Goal: Task Accomplishment & Management: Use online tool/utility

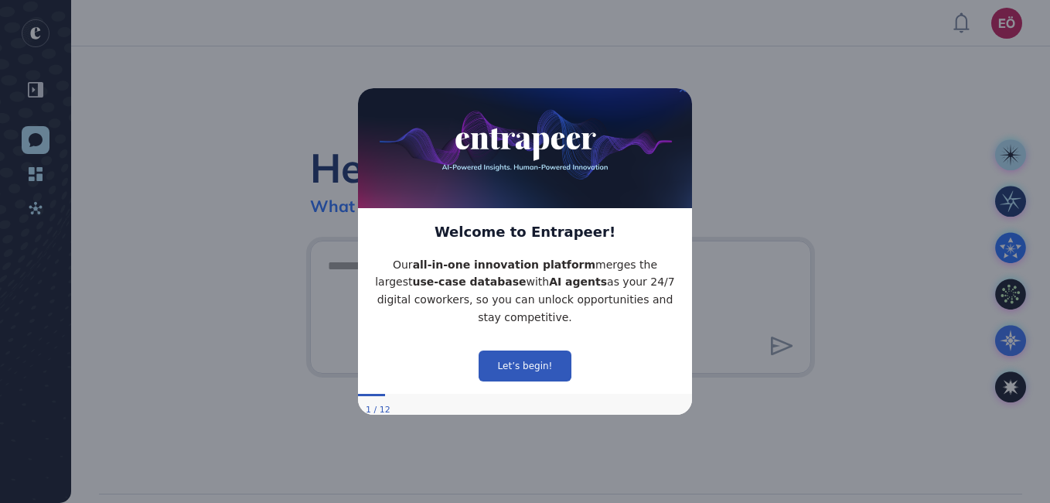
click at [683, 91] on icon "Close Preview" at bounding box center [683, 88] width 6 height 6
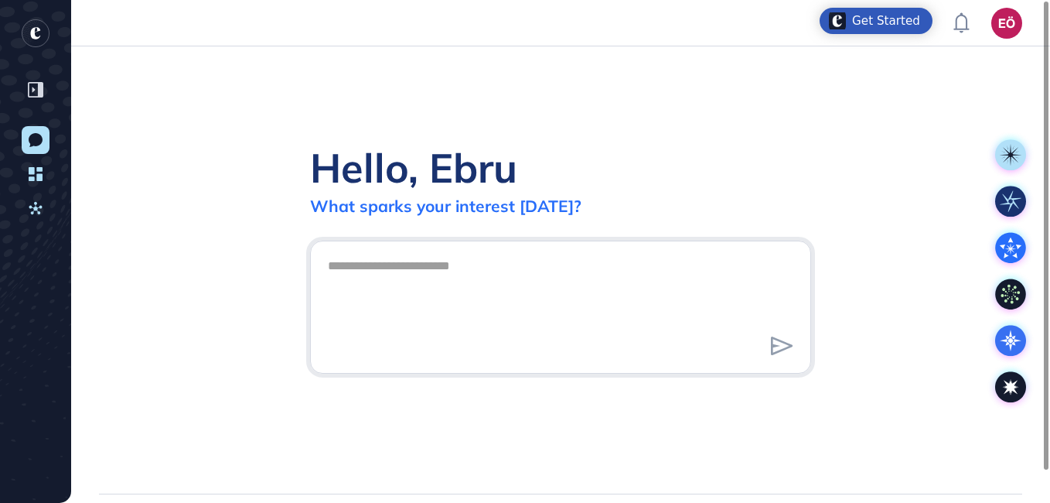
click at [810, 131] on div "Hello, Ebru What sparks your interest today?" at bounding box center [560, 269] width 979 height 447
click at [898, 295] on div "Hello, Ebru What sparks your interest today?" at bounding box center [560, 269] width 979 height 447
click at [902, 21] on div "Get Started" at bounding box center [886, 20] width 68 height 15
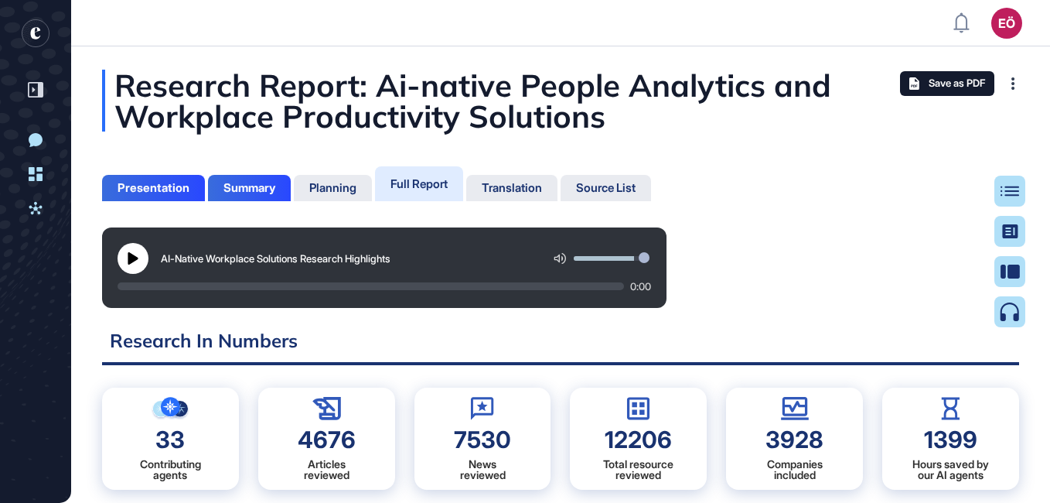
scroll to position [425, 4]
click at [128, 184] on div "Presentation" at bounding box center [154, 188] width 72 height 14
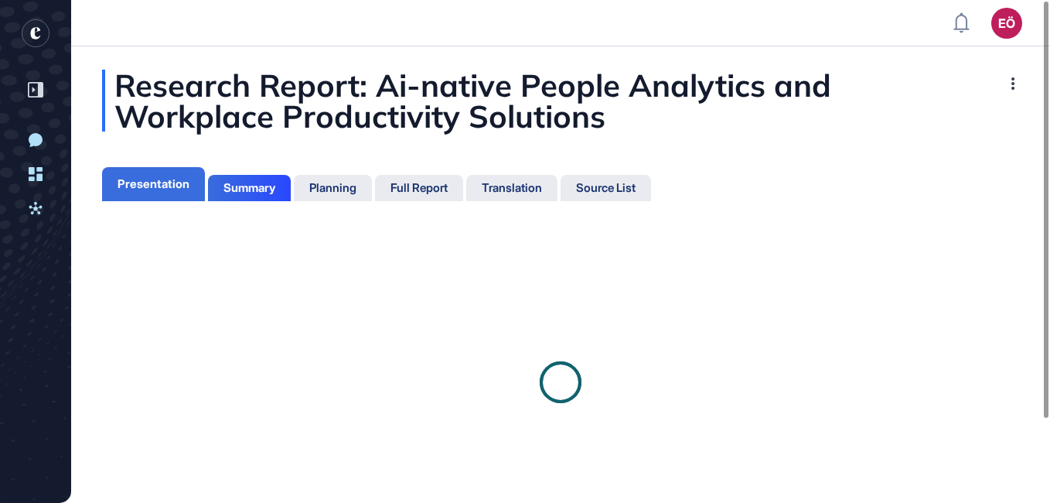
scroll to position [425, 4]
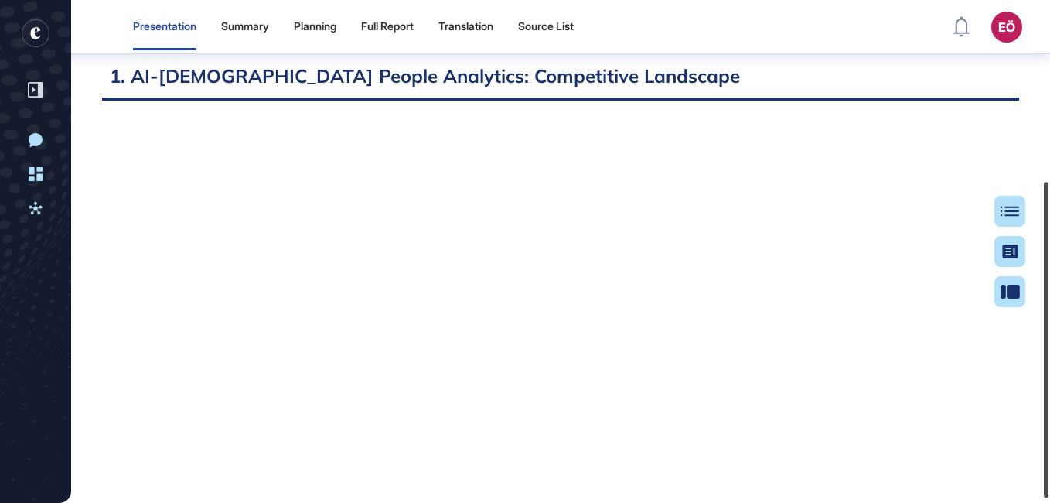
scroll to position [293, 0]
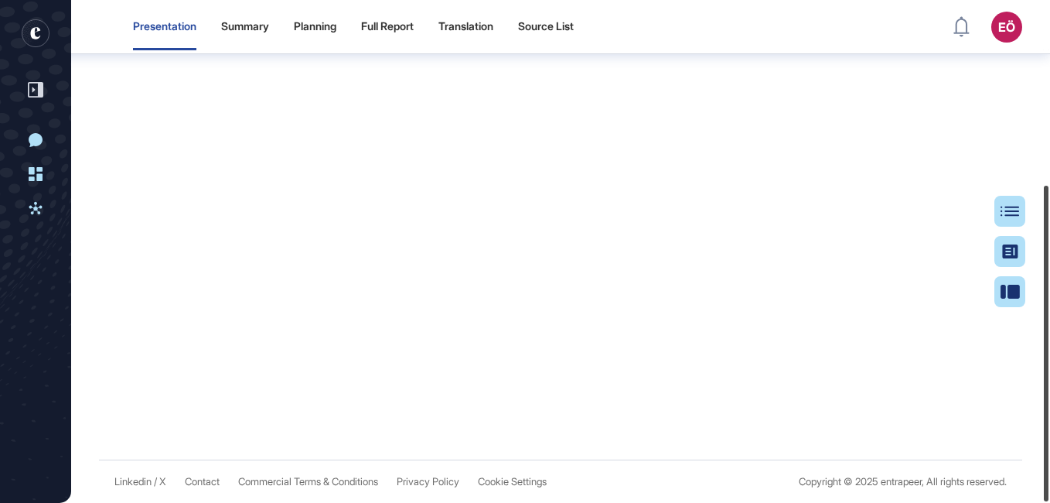
drag, startPoint x: 1044, startPoint y: 212, endPoint x: 1052, endPoint y: 414, distance: 202.0
click at [1049, 414] on html "Presentation Summary Planning Full Report Translation Source List EÖ Dashboard …" at bounding box center [525, 251] width 1050 height 503
click at [254, 28] on div "Summary" at bounding box center [245, 26] width 48 height 13
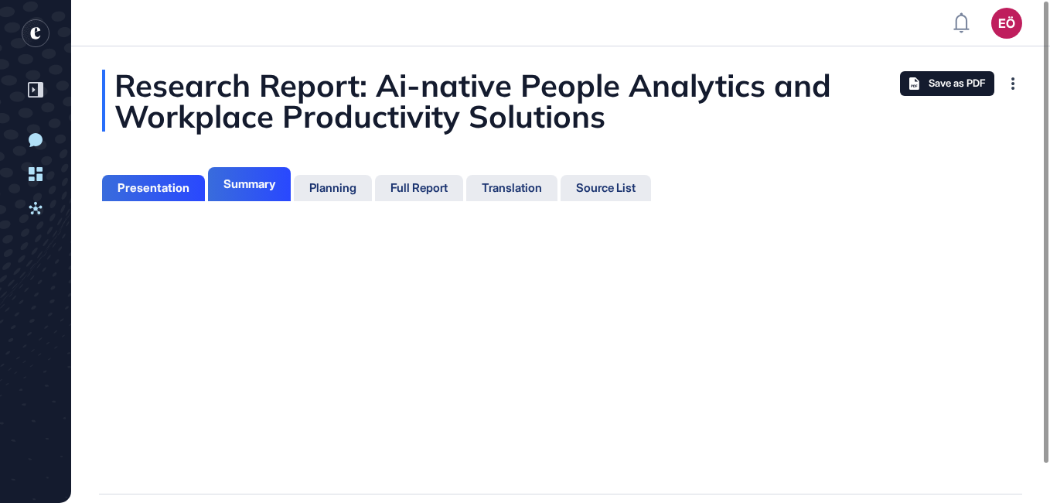
scroll to position [7, 1]
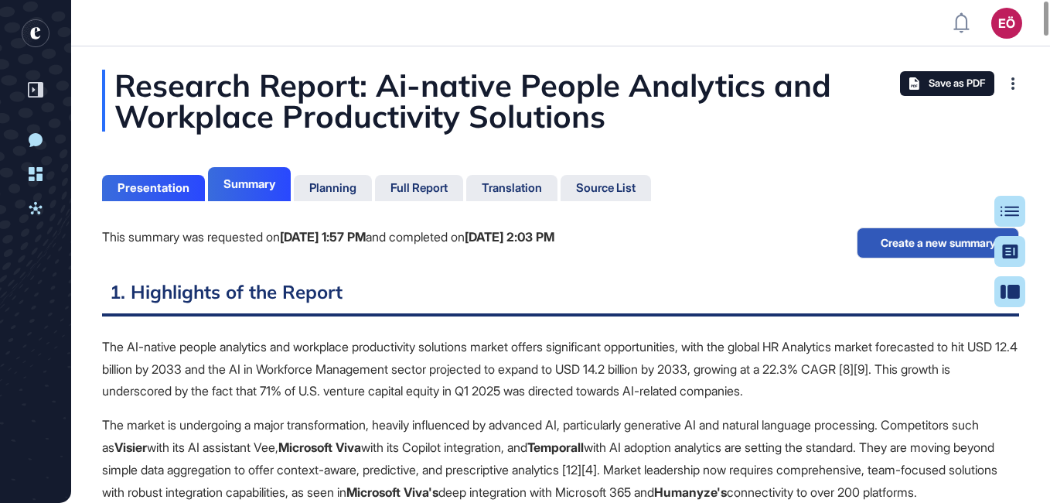
scroll to position [7, 1]
click at [165, 195] on div "Presentation" at bounding box center [153, 188] width 103 height 26
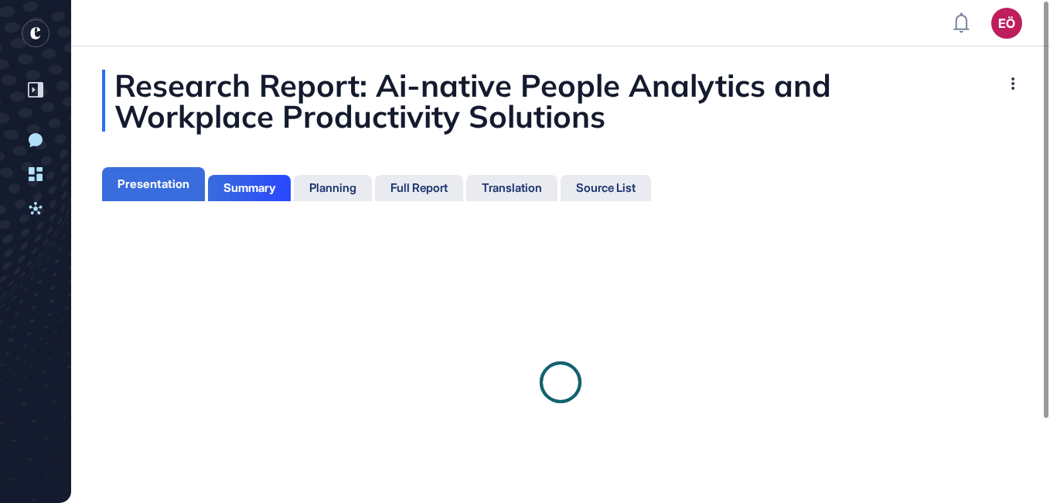
scroll to position [7, 1]
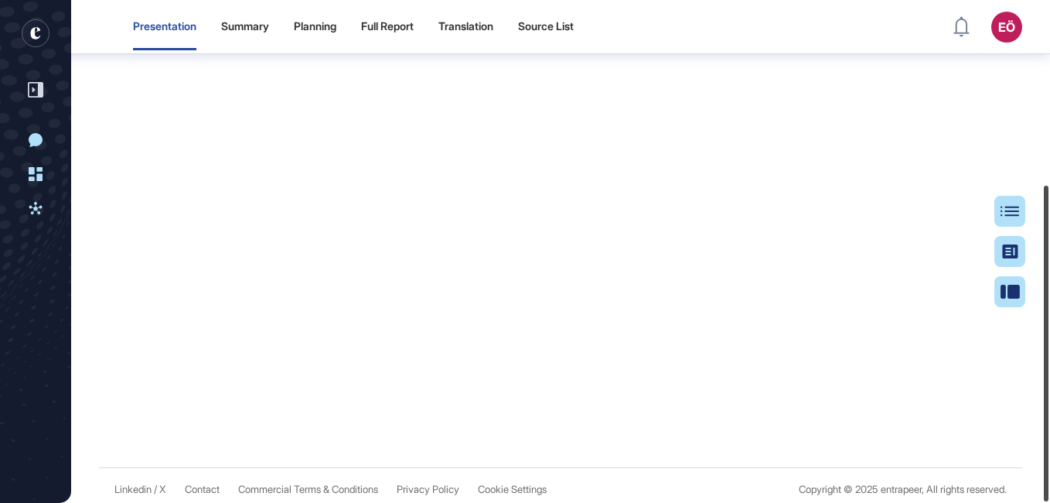
scroll to position [293, 0]
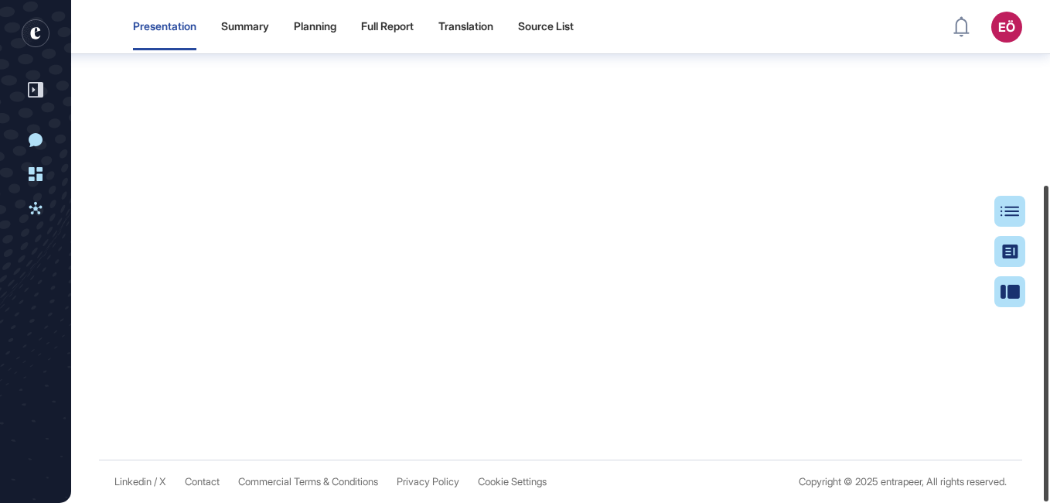
drag, startPoint x: 1045, startPoint y: 264, endPoint x: 1052, endPoint y: 536, distance: 272.3
click at [1049, 502] on html "Presentation Summary Planning Full Report Translation Source List EÖ Dashboard …" at bounding box center [525, 251] width 1050 height 503
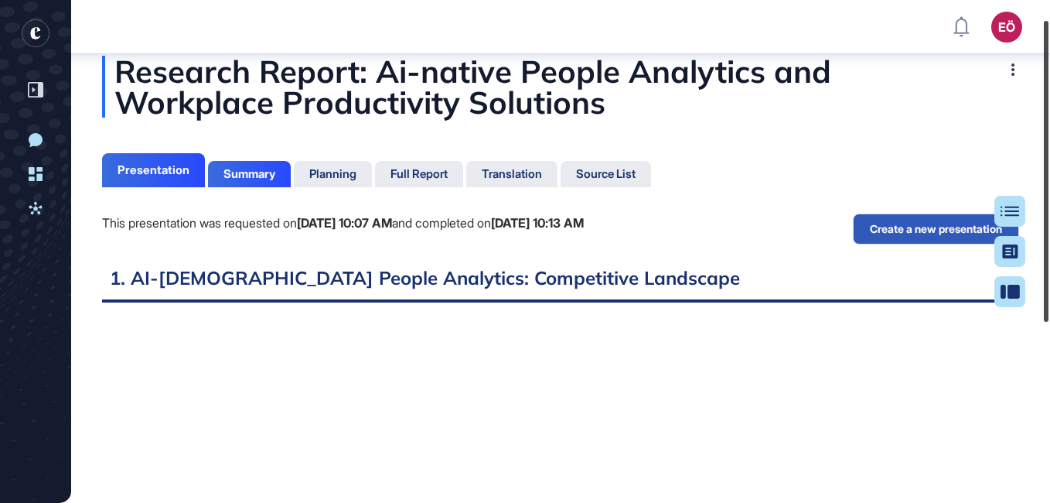
scroll to position [19, 0]
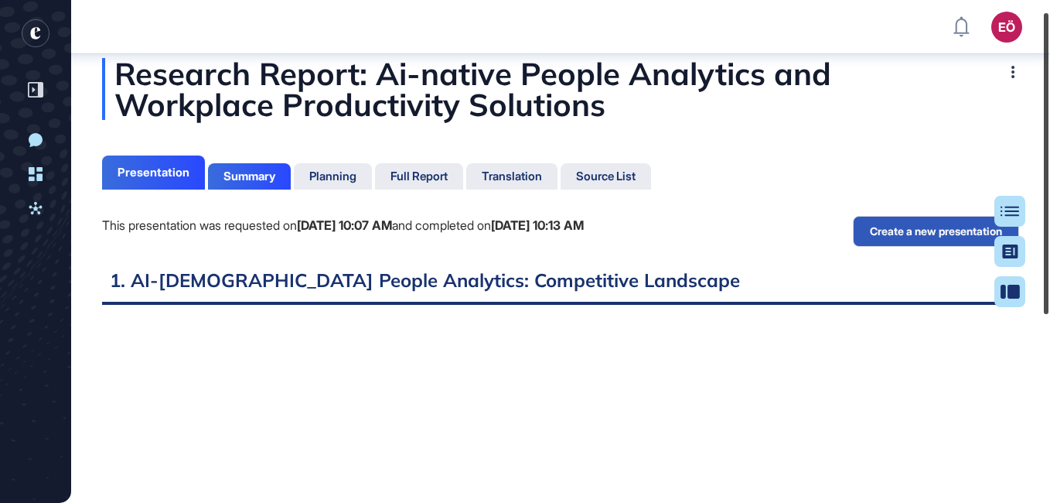
drag, startPoint x: 1049, startPoint y: 217, endPoint x: 1041, endPoint y: 53, distance: 164.2
click at [1044, 53] on div at bounding box center [1046, 163] width 5 height 301
click at [1006, 206] on div at bounding box center [1016, 211] width 31 height 31
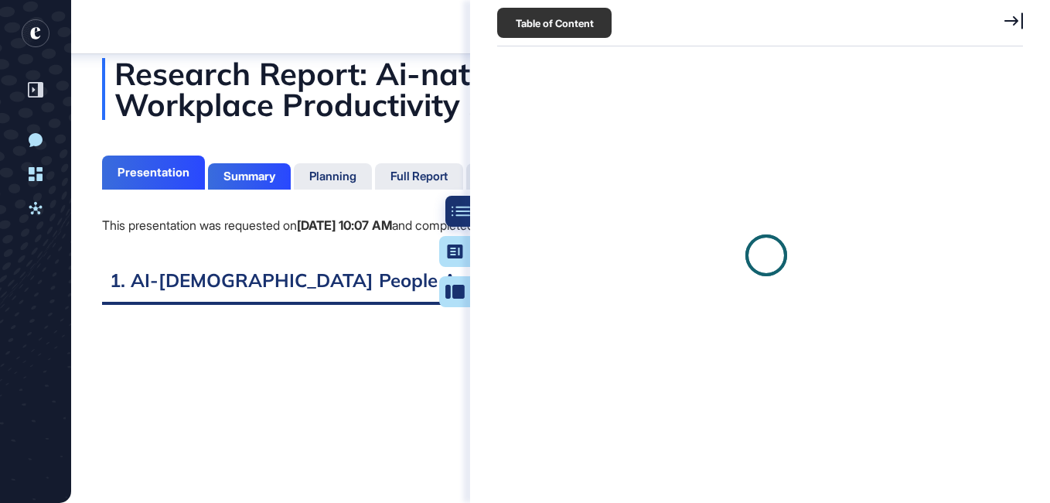
scroll to position [7, 1]
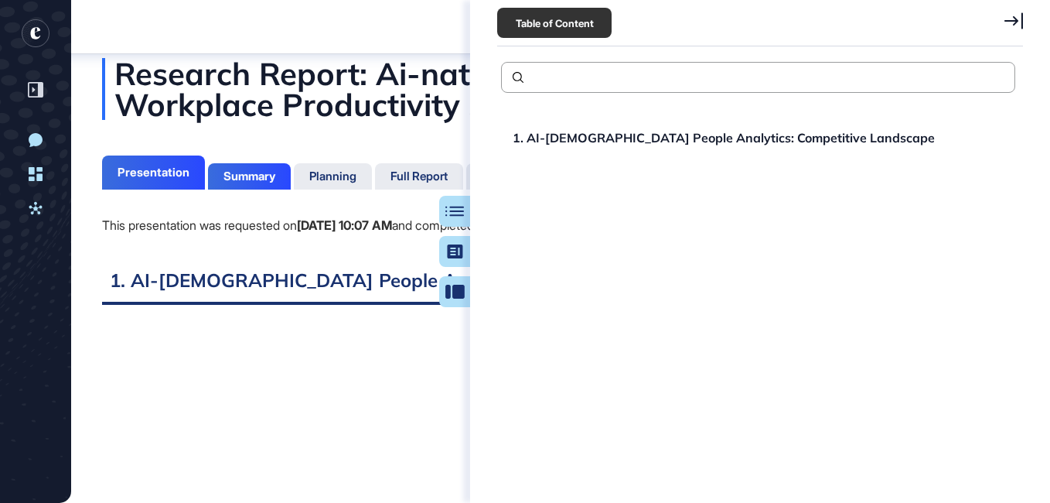
click at [1011, 20] on icon at bounding box center [1013, 20] width 19 height 16
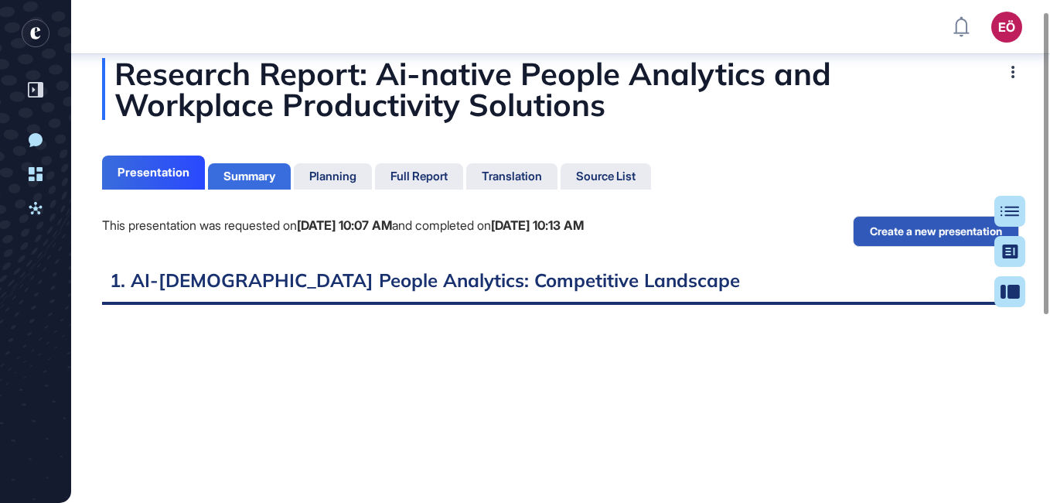
click at [253, 179] on div "Summary" at bounding box center [249, 176] width 52 height 14
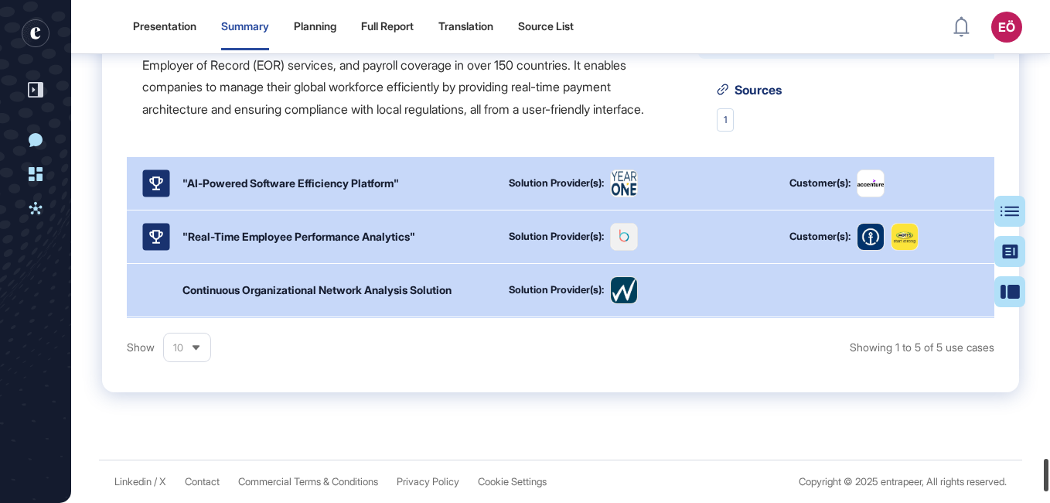
scroll to position [7205, 0]
drag, startPoint x: 1045, startPoint y: 17, endPoint x: 1052, endPoint y: 506, distance: 489.5
click at [1049, 502] on html "Presentation Summary Planning Full Report Translation Source List EÖ Dashboard …" at bounding box center [525, 251] width 1050 height 503
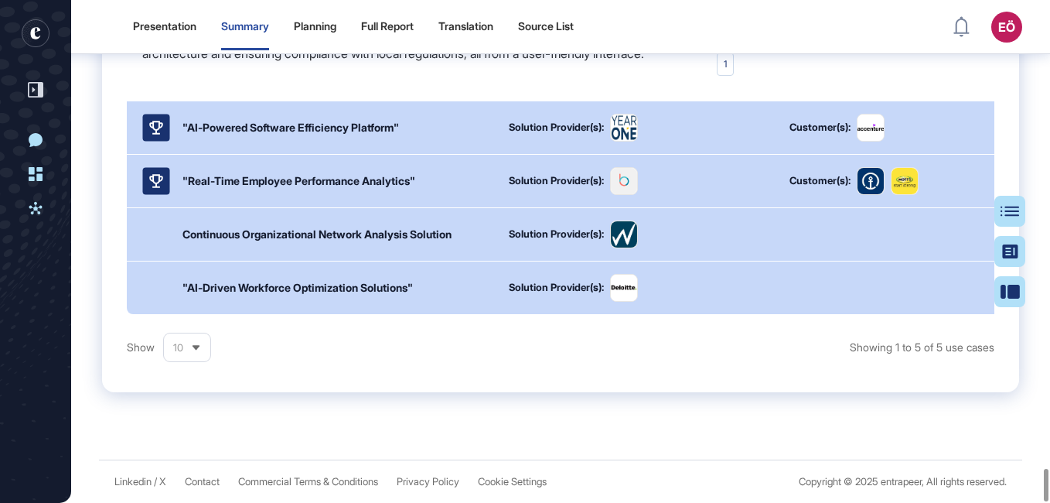
scroll to position [74, 0]
click at [339, 119] on div ""AI-Powered Software Efficiency Platform"" at bounding box center [290, 127] width 217 height 16
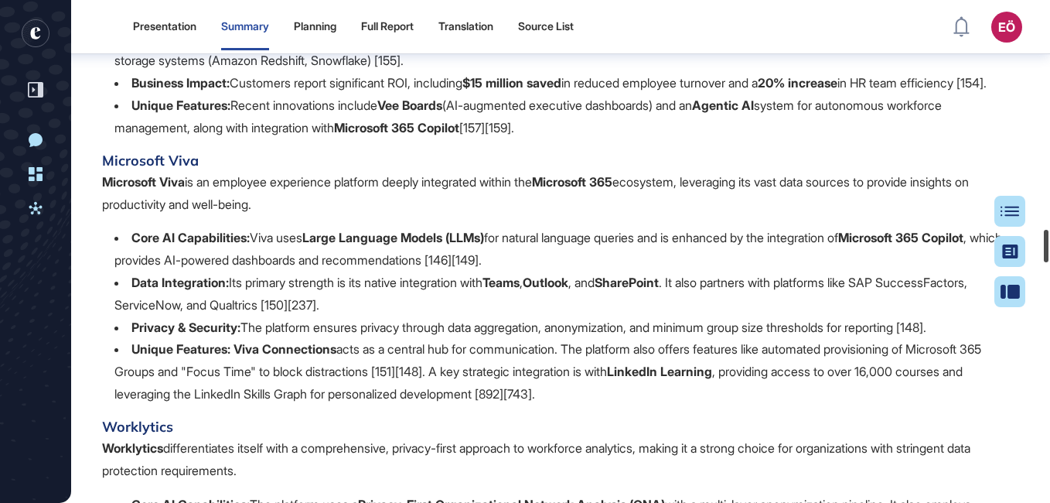
scroll to position [0, 0]
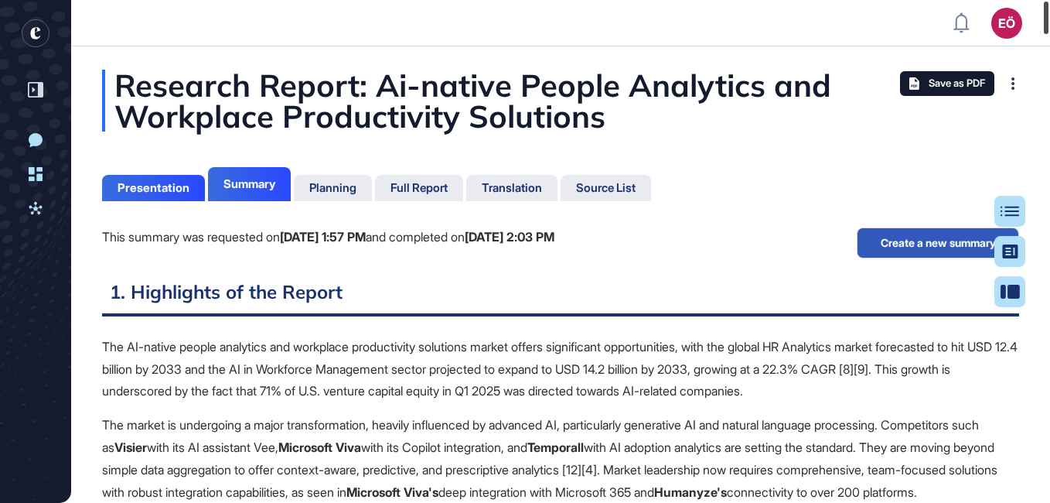
drag, startPoint x: 1049, startPoint y: 489, endPoint x: 1039, endPoint y: -43, distance: 532.1
click at [1039, 0] on html "EÖ Dashboard Profile My Content Request More Data New Conversation Dashboard Ac…" at bounding box center [525, 251] width 1050 height 503
click at [339, 195] on div "Planning" at bounding box center [333, 188] width 78 height 26
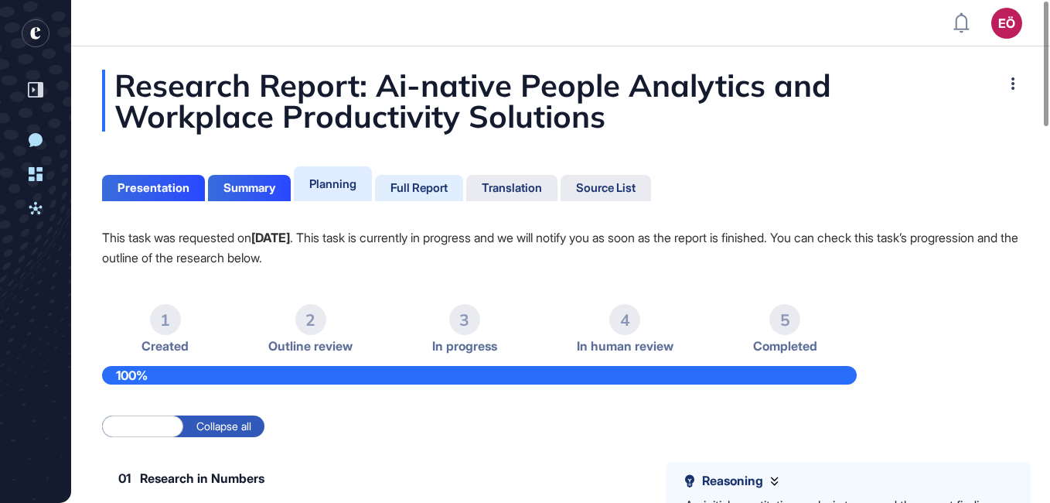
click at [444, 184] on div "Full Report" at bounding box center [419, 188] width 57 height 14
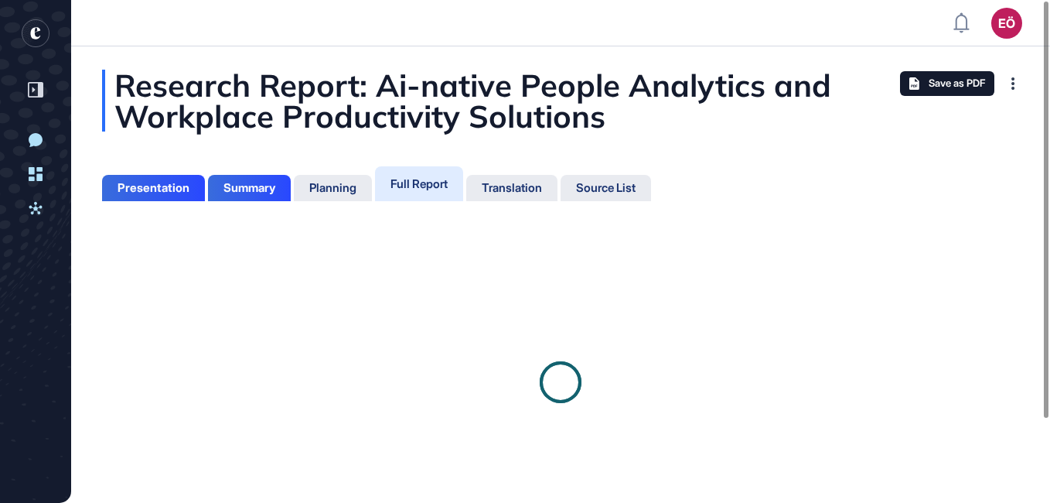
scroll to position [7, 1]
click at [516, 185] on div "Translation" at bounding box center [512, 188] width 60 height 14
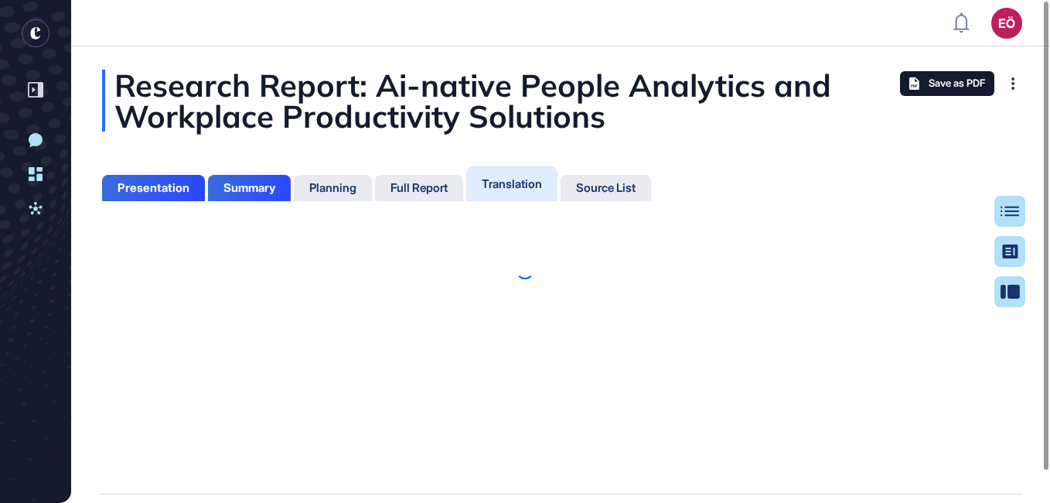
scroll to position [425, 4]
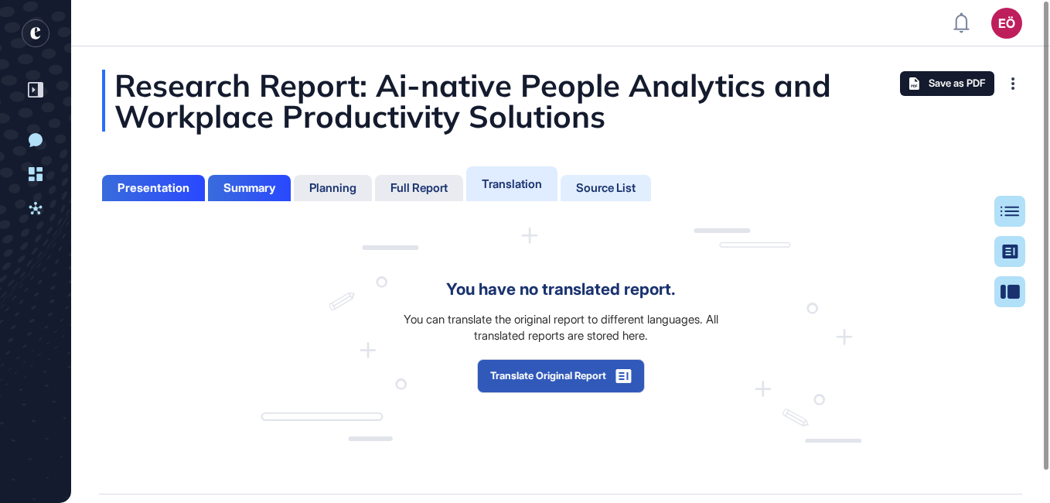
click at [632, 191] on div "Source List" at bounding box center [606, 188] width 60 height 14
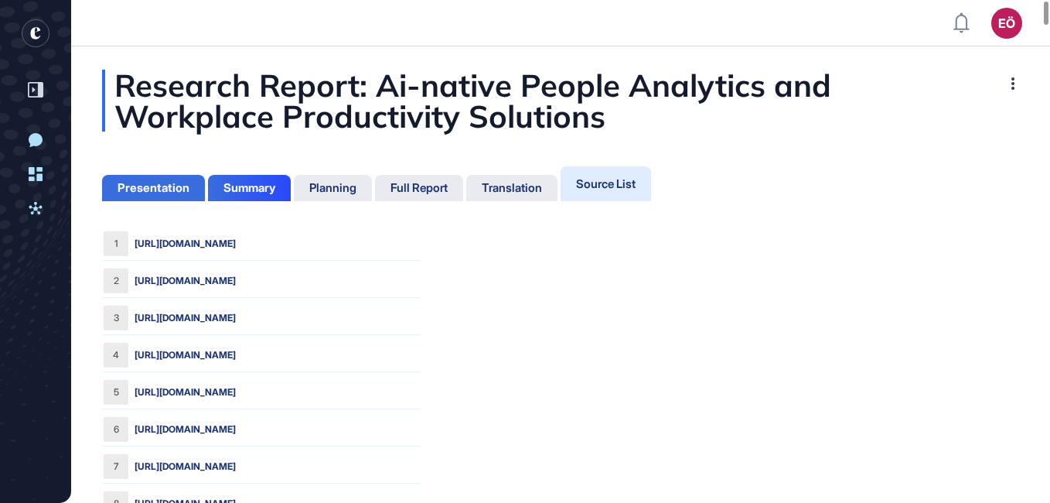
click at [137, 178] on div "Presentation" at bounding box center [153, 188] width 103 height 26
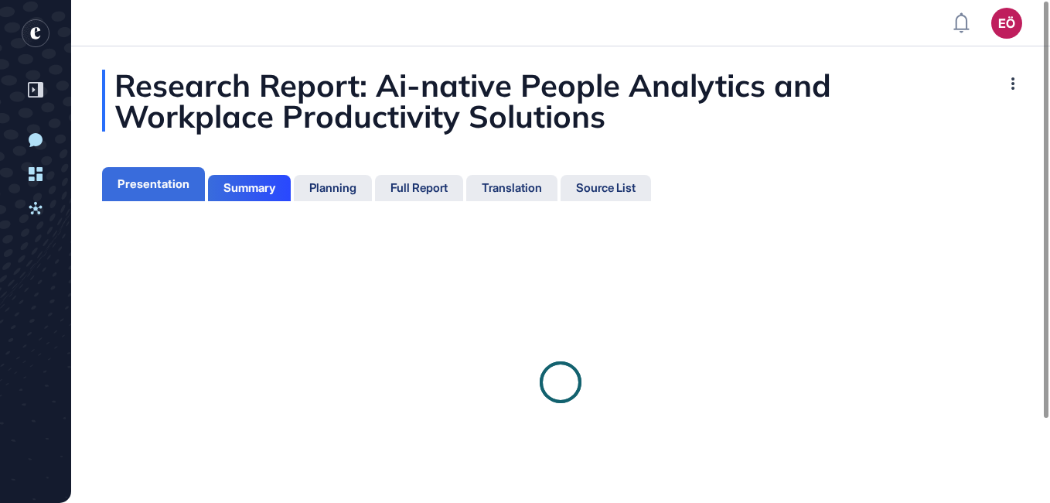
scroll to position [7, 1]
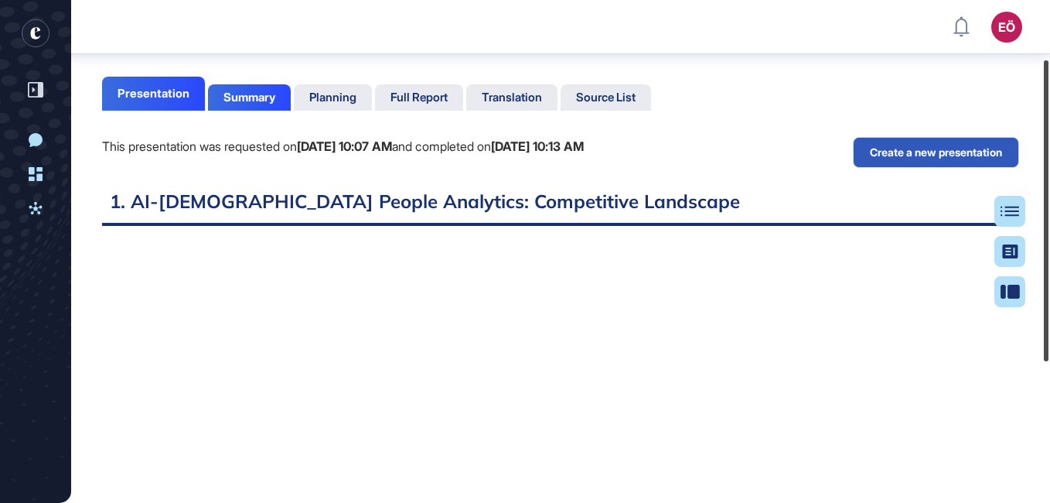
scroll to position [293, 0]
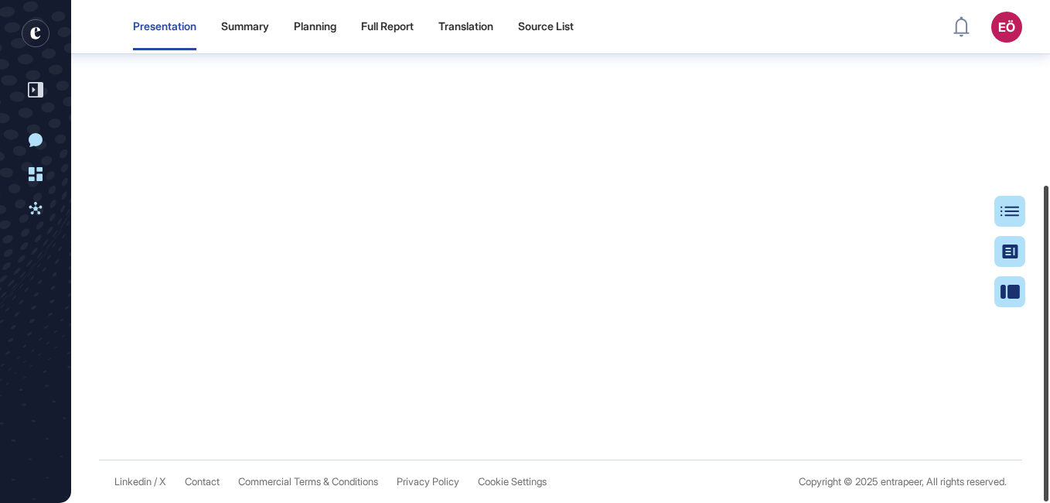
drag, startPoint x: 1046, startPoint y: 118, endPoint x: 1052, endPoint y: 350, distance: 232.1
click at [1049, 350] on html "Presentation Summary Planning Full Report Translation Source List EÖ Dashboard …" at bounding box center [525, 251] width 1050 height 503
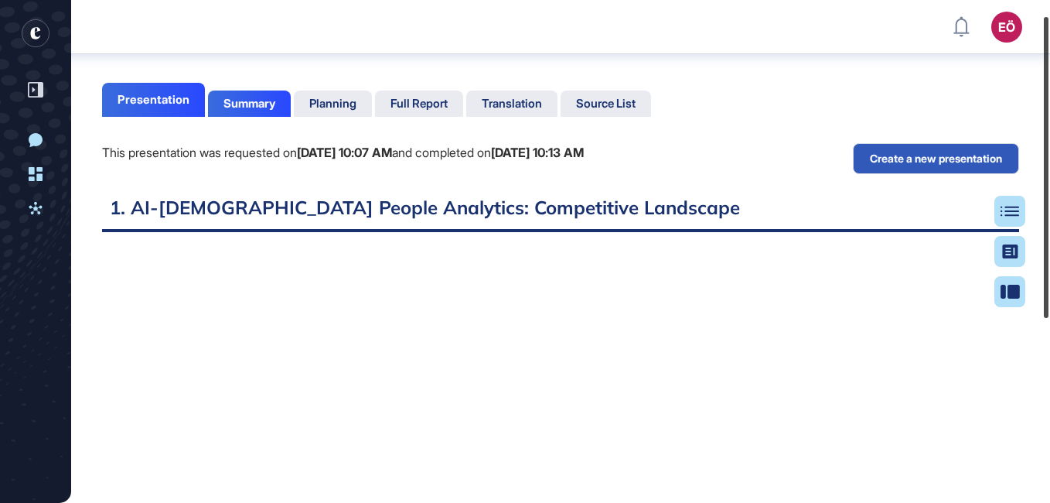
scroll to position [0, 0]
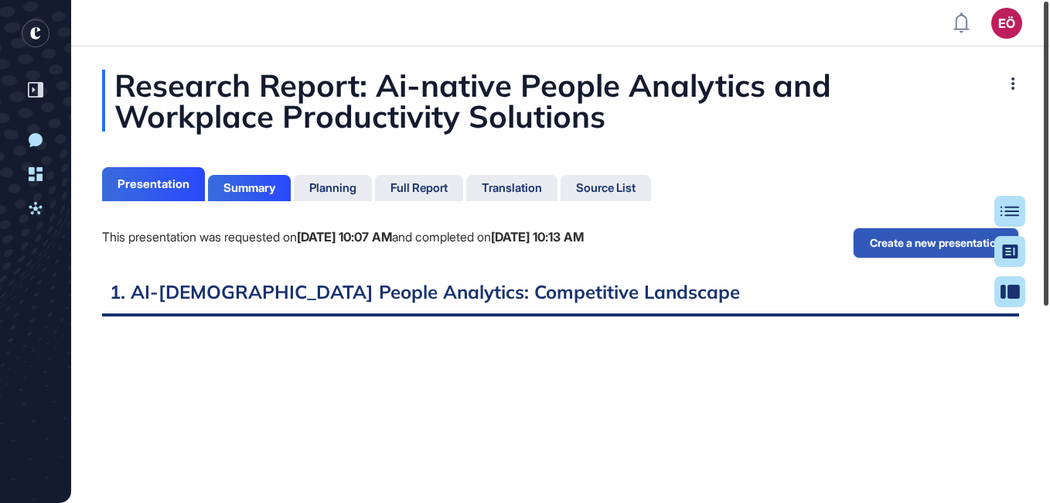
drag, startPoint x: 1045, startPoint y: 207, endPoint x: 1040, endPoint y: 9, distance: 198.8
click at [1044, 9] on div at bounding box center [1046, 154] width 5 height 304
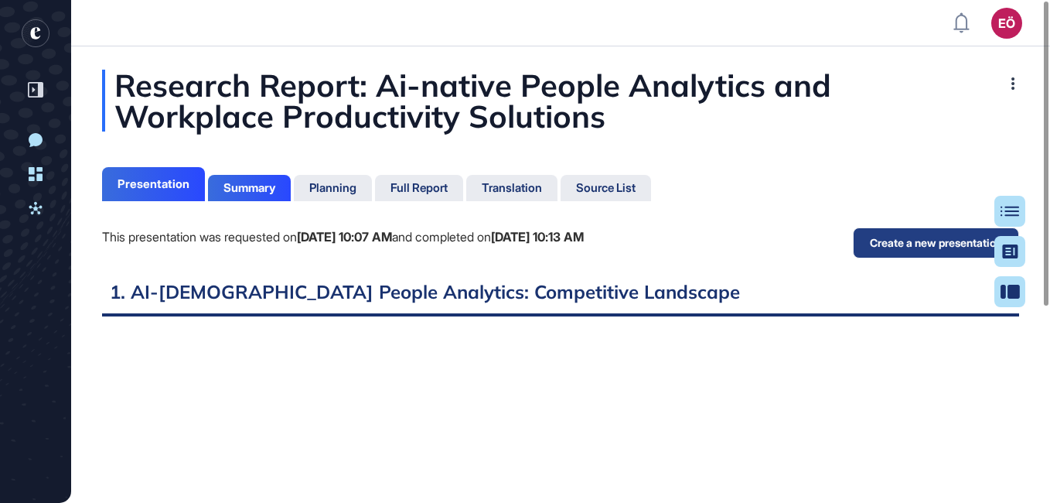
click at [897, 244] on button "Create a new presentation" at bounding box center [936, 242] width 166 height 31
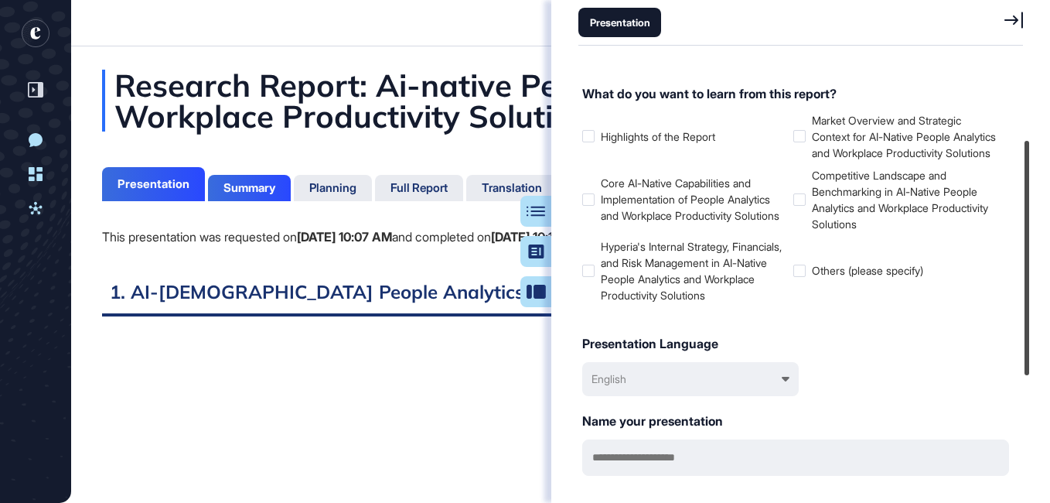
scroll to position [193, 0]
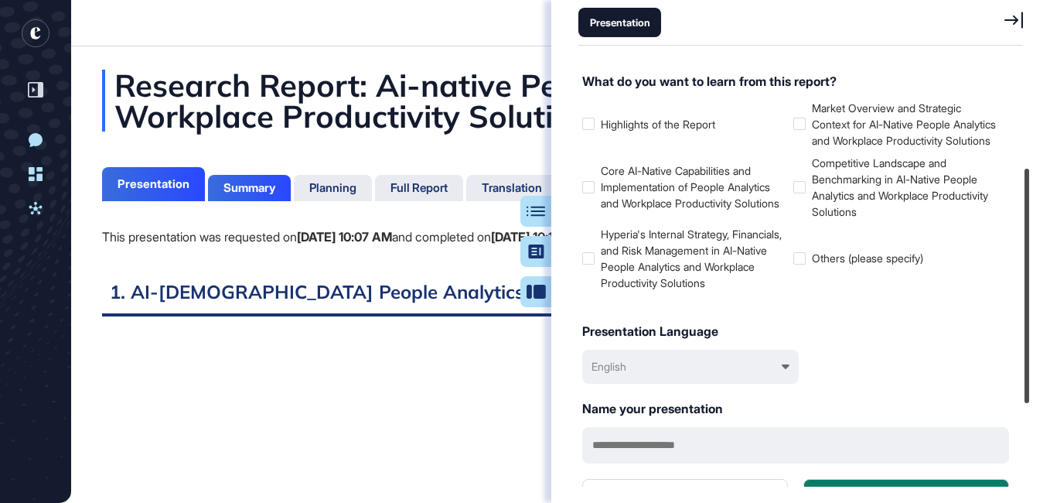
drag, startPoint x: 1021, startPoint y: 189, endPoint x: 1052, endPoint y: 295, distance: 110.4
click at [1049, 295] on html "EÖ Dashboard Profile My Content Request More Data New Conversation Dashboard Ac…" at bounding box center [525, 251] width 1050 height 503
click at [595, 204] on label "Core AI-Native Capabilities and Implementation of People Analytics and Workplac…" at bounding box center [684, 186] width 205 height 49
click at [582, 275] on div "Turn your report into a presentation Complete the form below to create personal…" at bounding box center [804, 81] width 452 height 425
click at [801, 130] on div at bounding box center [799, 124] width 12 height 12
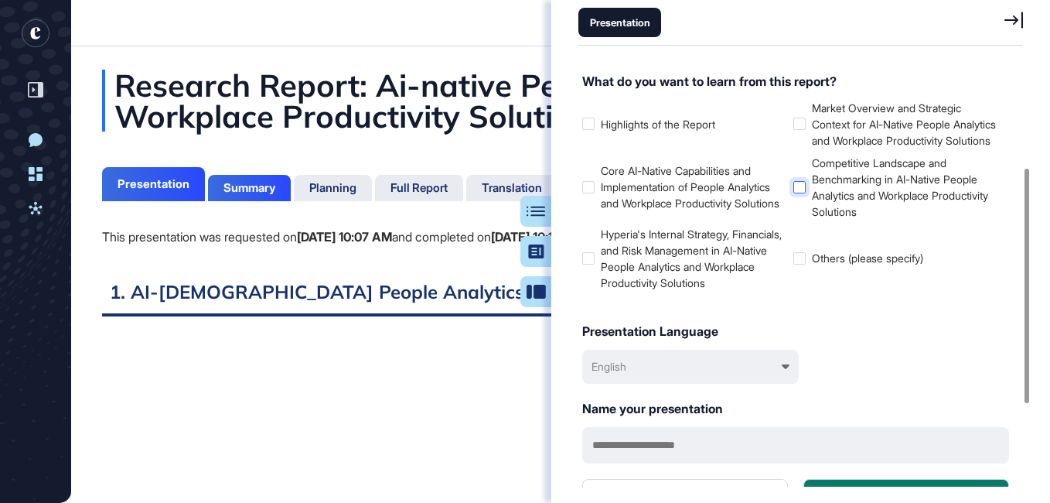
click at [795, 193] on div at bounding box center [799, 187] width 12 height 12
click at [584, 264] on div at bounding box center [588, 258] width 12 height 12
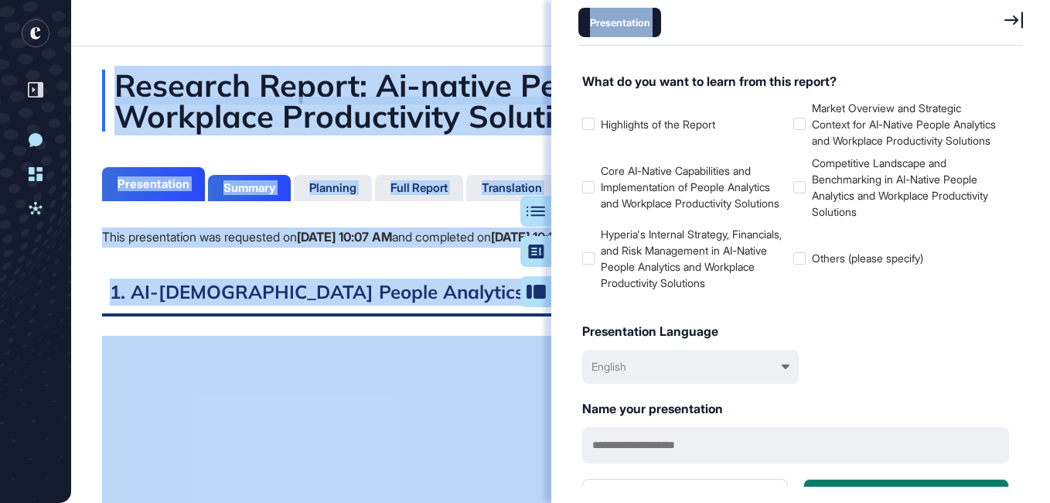
drag, startPoint x: 1033, startPoint y: 298, endPoint x: 1052, endPoint y: 385, distance: 88.7
click at [1049, 385] on html "EÖ Dashboard Profile My Content Request More Data New Conversation Dashboard Ac…" at bounding box center [525, 251] width 1050 height 503
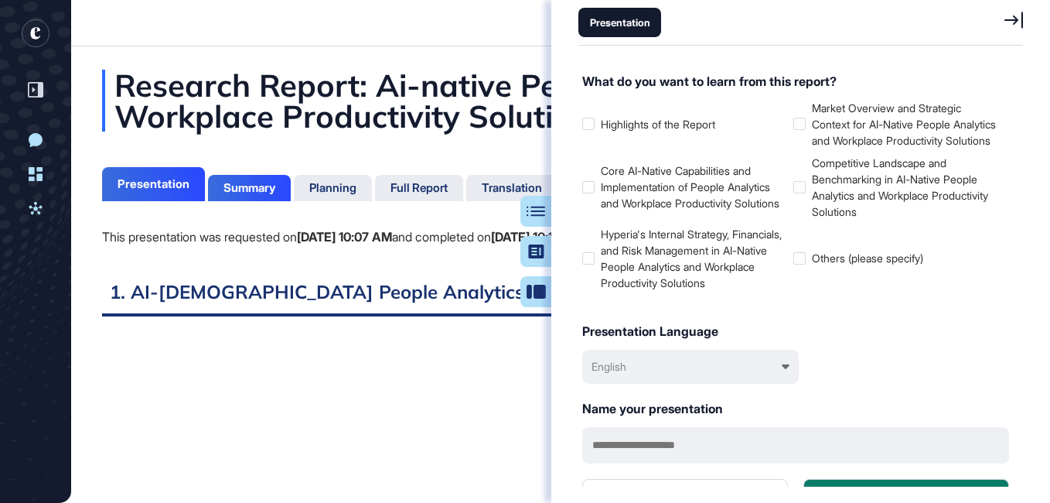
drag, startPoint x: 1049, startPoint y: 385, endPoint x: 790, endPoint y: 427, distance: 263.2
click at [790, 418] on div "Name your presentation" at bounding box center [795, 408] width 427 height 19
click at [670, 480] on div "What should the presentation length be? 4 pages 15 pages What do you want to le…" at bounding box center [795, 258] width 427 height 507
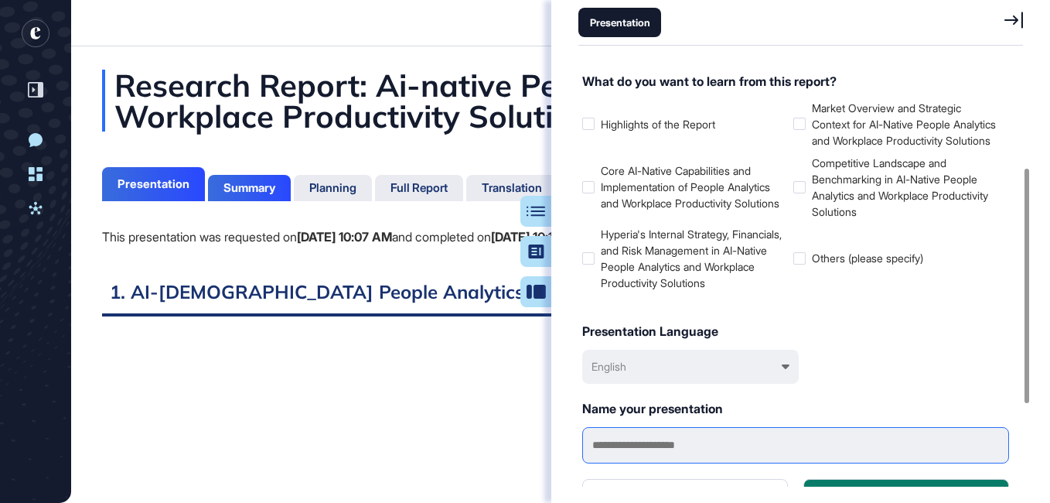
click at [667, 463] on input "text" at bounding box center [795, 445] width 427 height 36
type input "*"
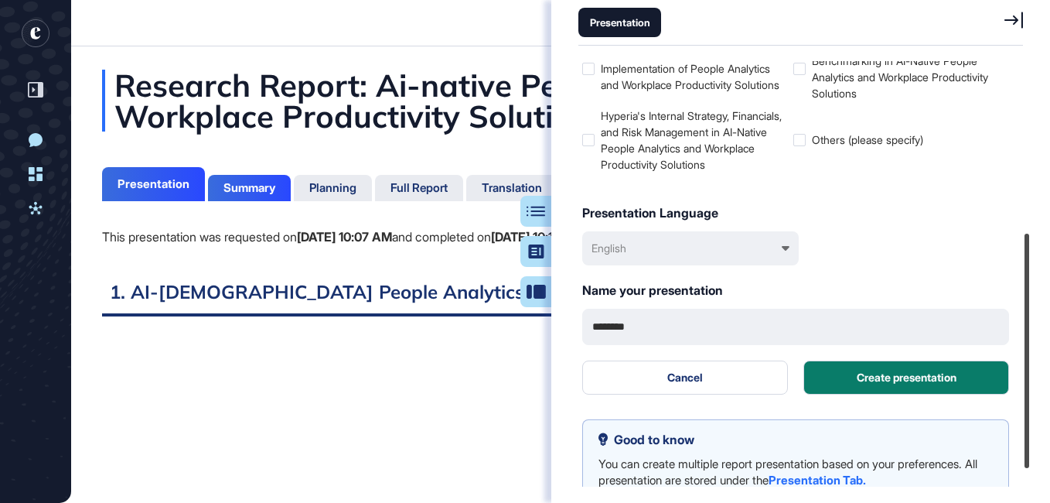
scroll to position [342, 0]
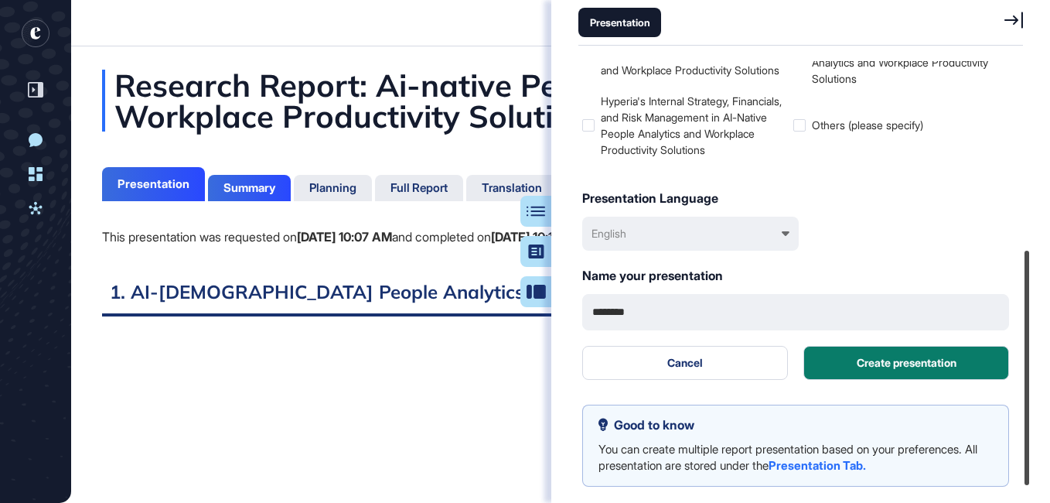
drag, startPoint x: 1026, startPoint y: 323, endPoint x: 1041, endPoint y: 425, distance: 103.1
click at [1041, 425] on div "Turn your report into a presentation Complete the form below to create personal…" at bounding box center [800, 273] width 499 height 425
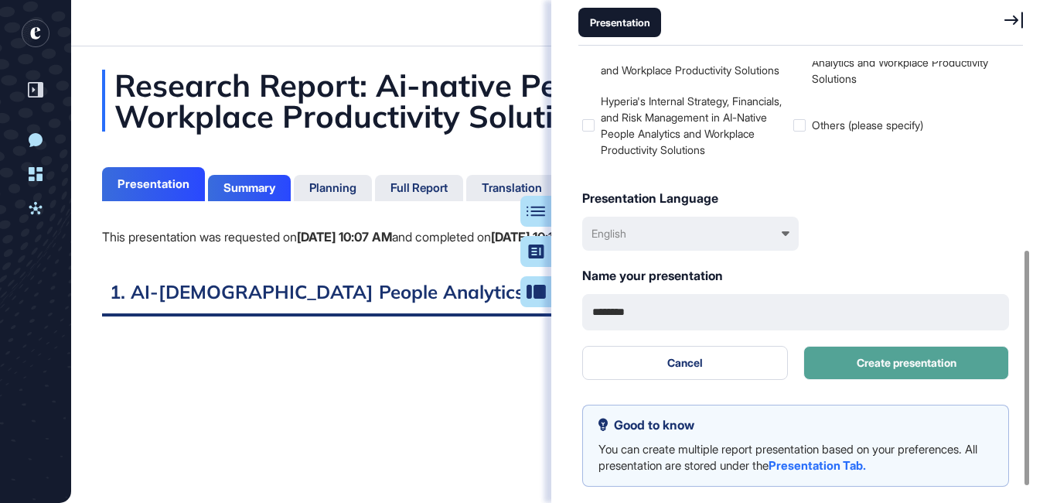
type input "********"
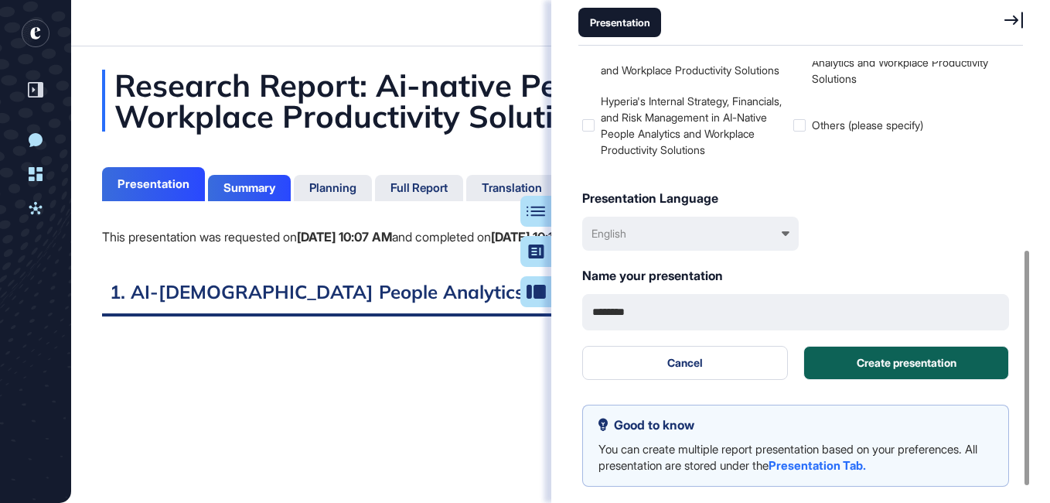
click at [916, 360] on button "Create presentation" at bounding box center [906, 363] width 206 height 34
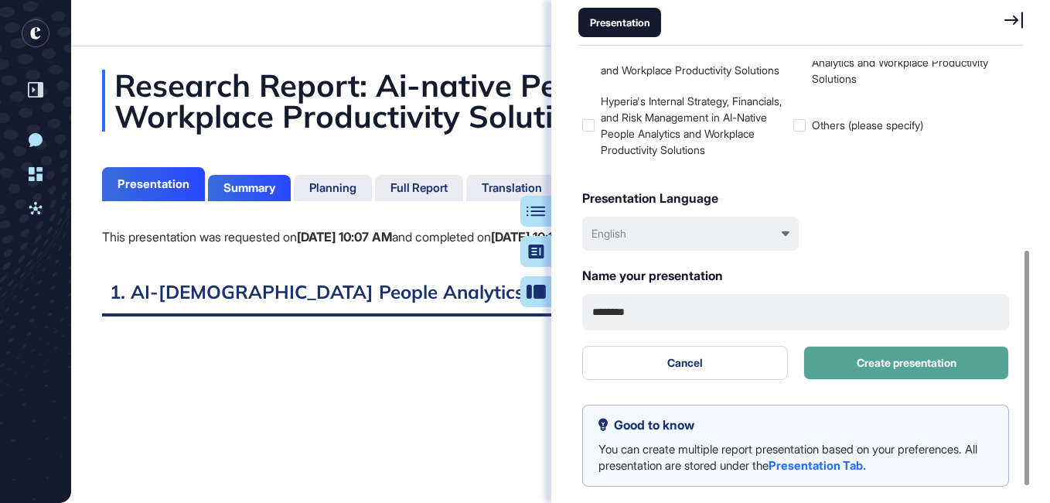
scroll to position [0, 0]
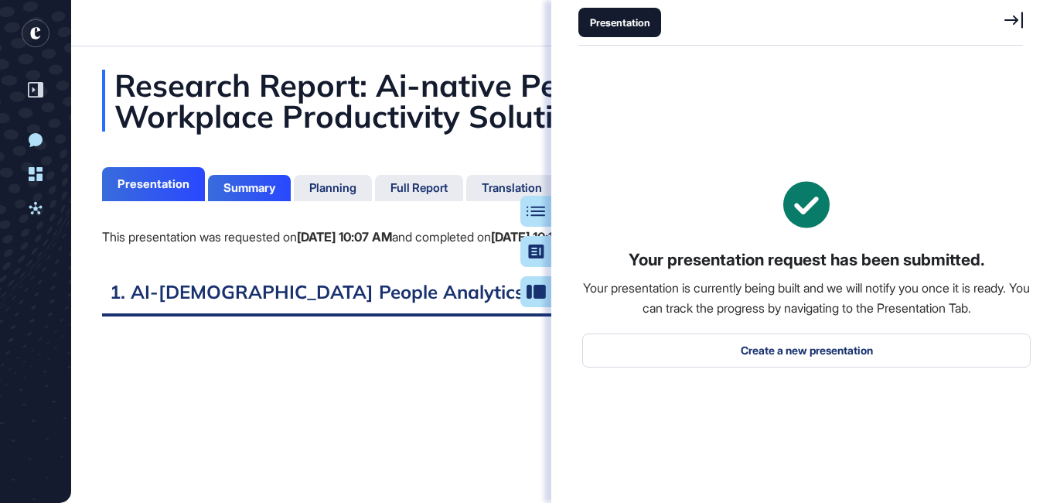
click at [1016, 26] on icon at bounding box center [1013, 20] width 19 height 17
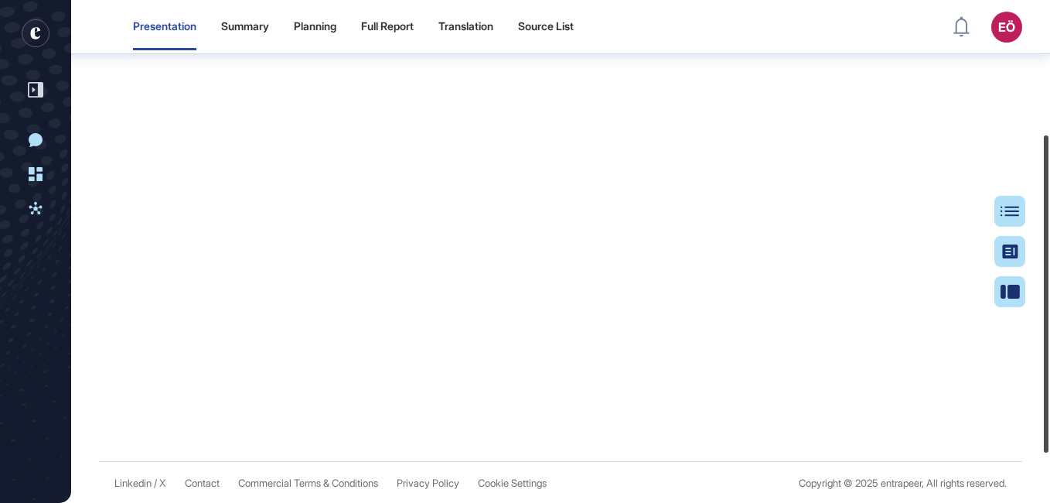
scroll to position [293, 0]
drag, startPoint x: 1043, startPoint y: 142, endPoint x: 1052, endPoint y: 329, distance: 187.4
click at [1049, 329] on html "Presentation Summary Planning Full Report Translation Source List EÖ Dashboard …" at bounding box center [525, 251] width 1050 height 503
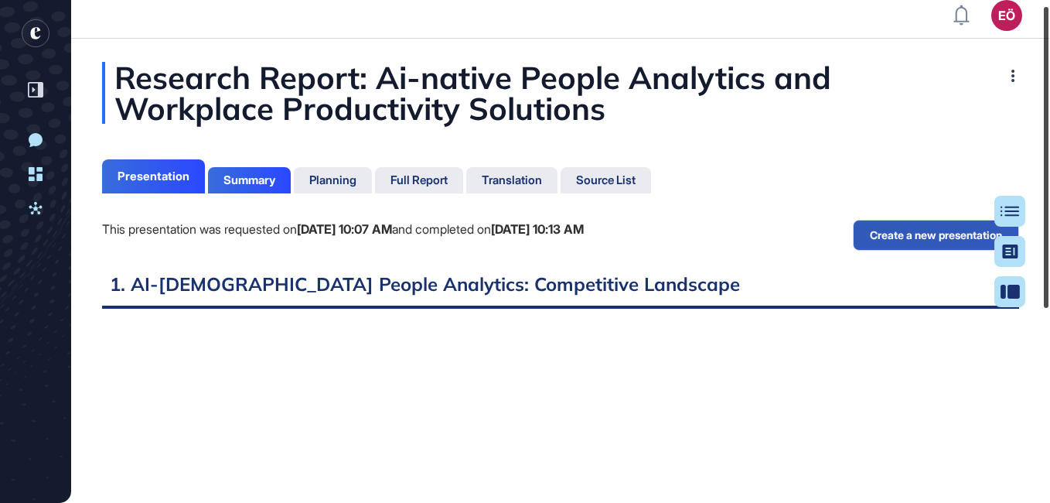
scroll to position [5, 0]
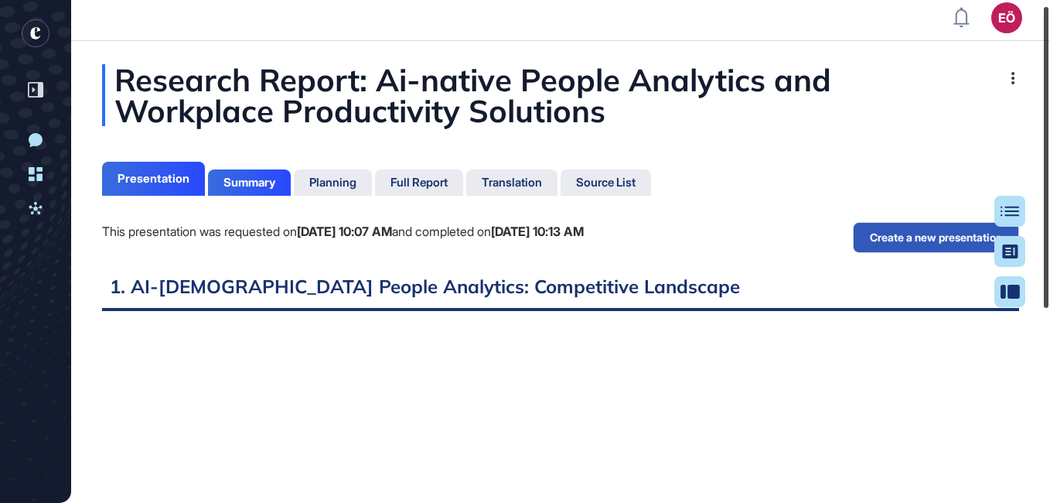
drag, startPoint x: 1043, startPoint y: 201, endPoint x: 1031, endPoint y: 35, distance: 166.7
click at [1031, 35] on div "EÖ Dashboard Profile My Content Request More Data New Conversation Dashboard Ac…" at bounding box center [525, 251] width 1050 height 503
click at [222, 165] on div "Presentation Summary Planning Full Report Translation Source List" at bounding box center [376, 176] width 549 height 39
click at [251, 180] on div "Summary" at bounding box center [249, 183] width 52 height 14
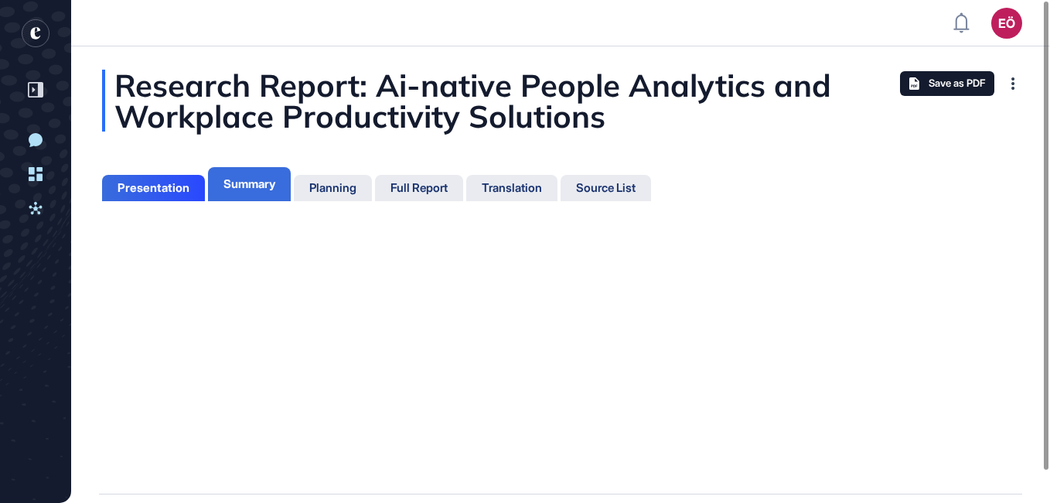
scroll to position [7, 1]
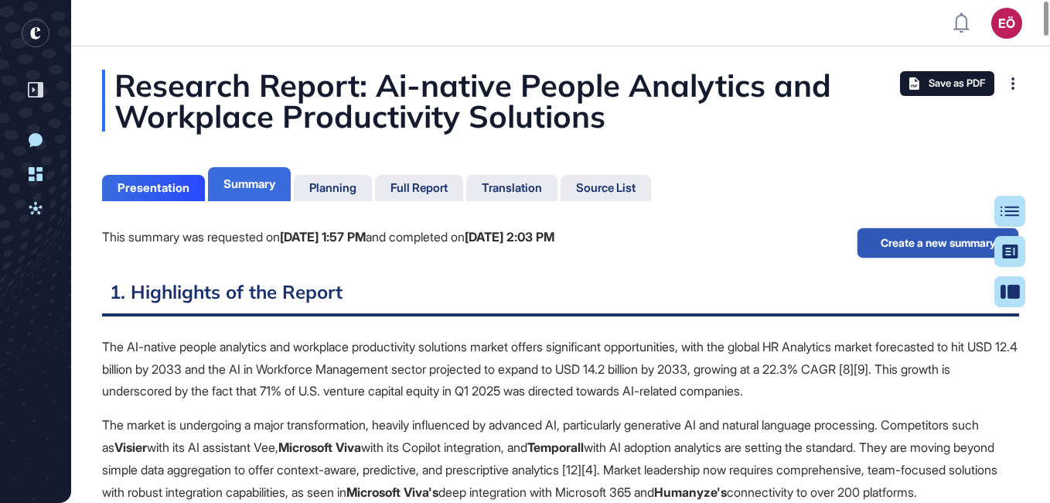
scroll to position [7, 1]
click at [343, 183] on div "Planning" at bounding box center [332, 188] width 47 height 14
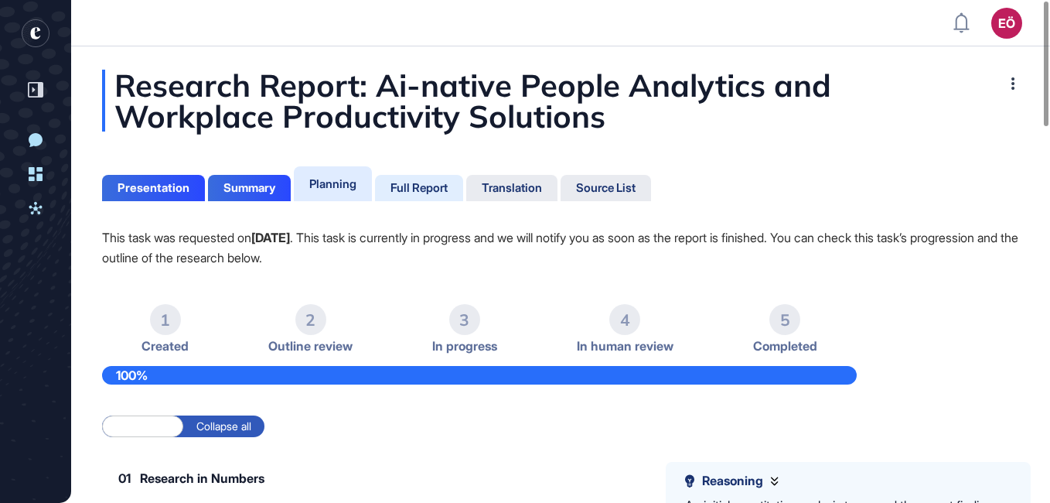
click at [430, 182] on div "Full Report" at bounding box center [419, 188] width 57 height 14
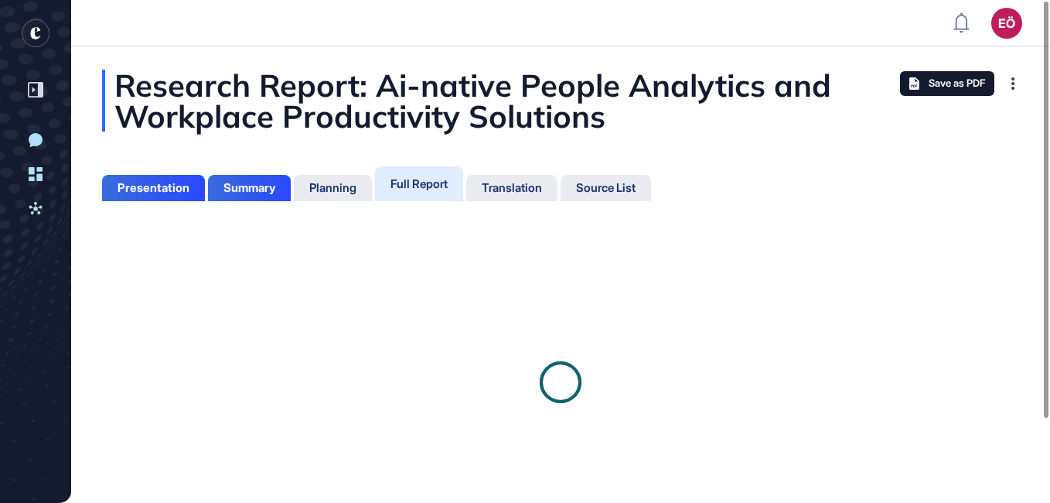
scroll to position [7, 1]
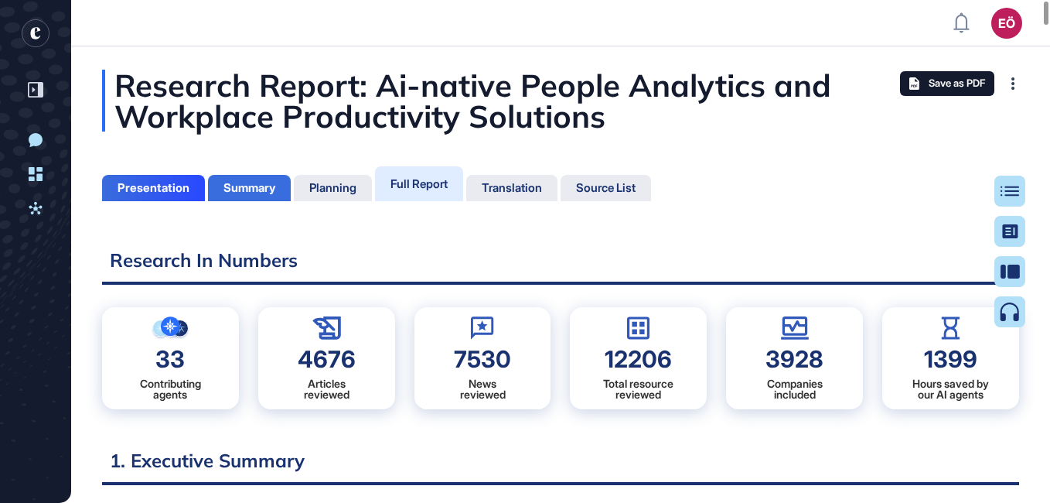
click at [259, 185] on div "Summary" at bounding box center [249, 188] width 52 height 14
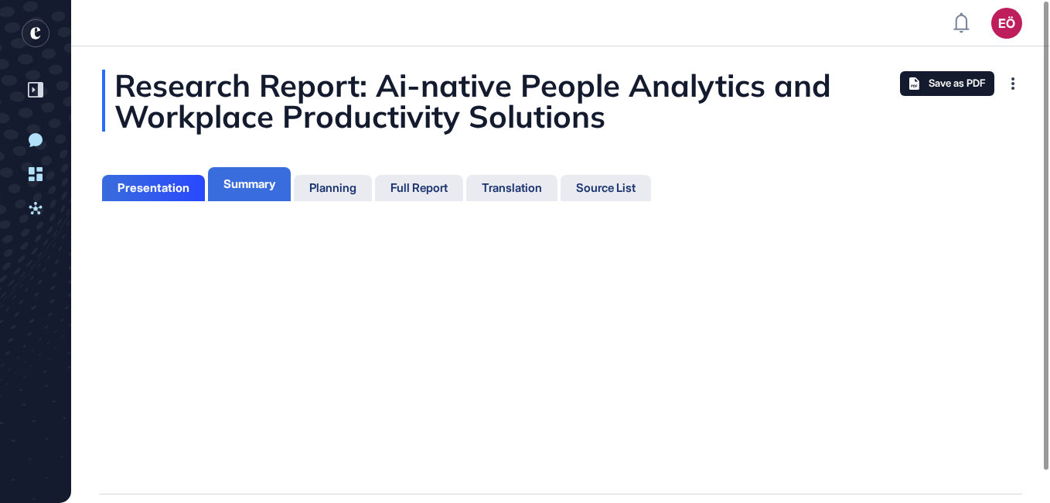
scroll to position [425, 4]
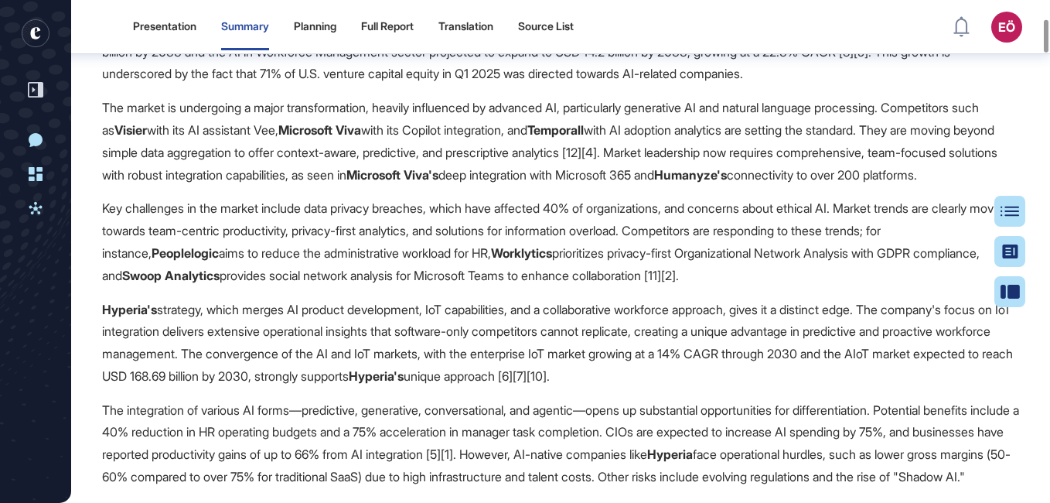
scroll to position [255, 0]
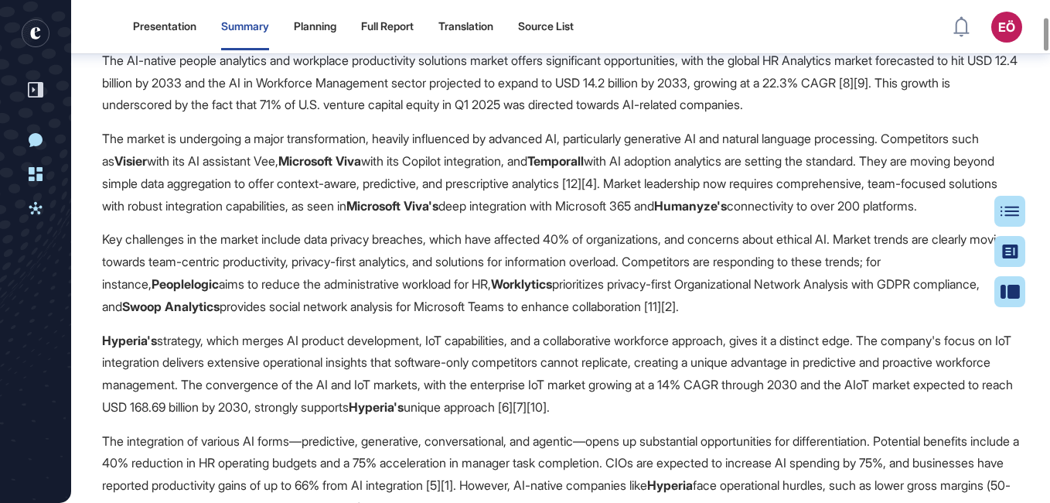
click at [575, 186] on p "The market is undergoing a major transformation, heavily influenced by advanced…" at bounding box center [560, 172] width 917 height 89
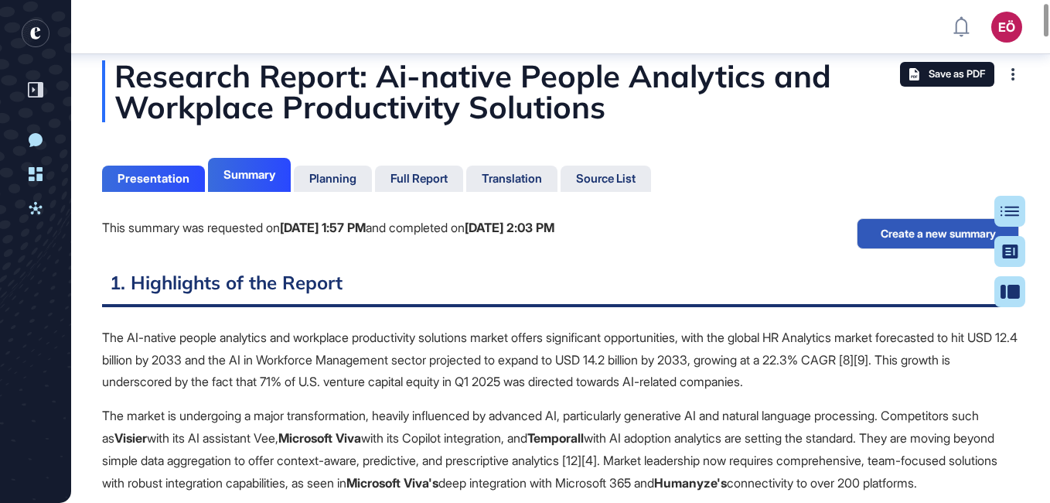
scroll to position [0, 0]
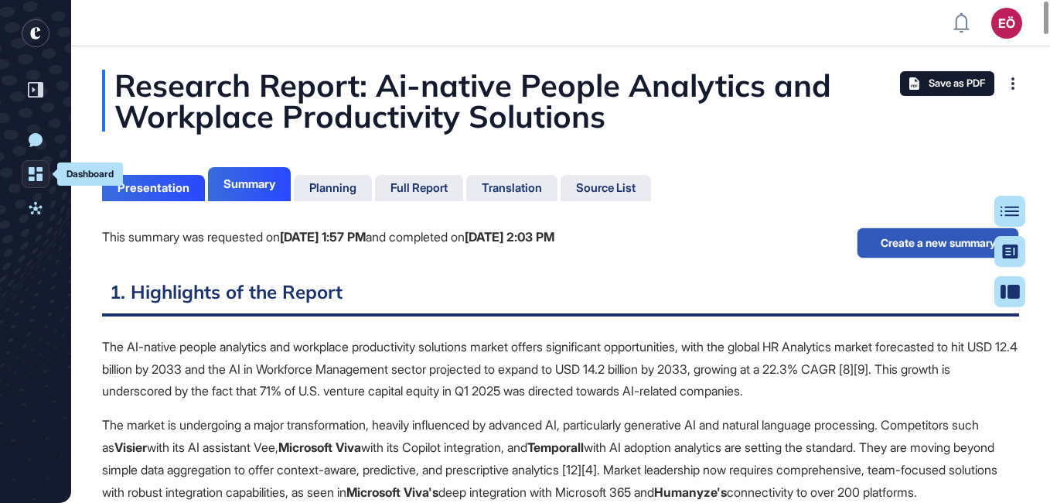
click at [39, 176] on icon at bounding box center [36, 174] width 14 height 14
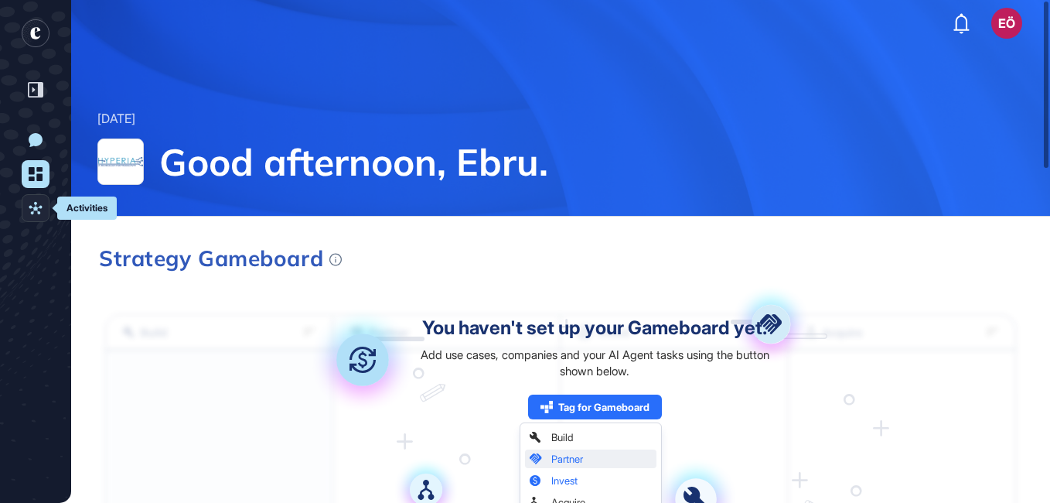
click at [39, 209] on icon at bounding box center [36, 208] width 14 height 14
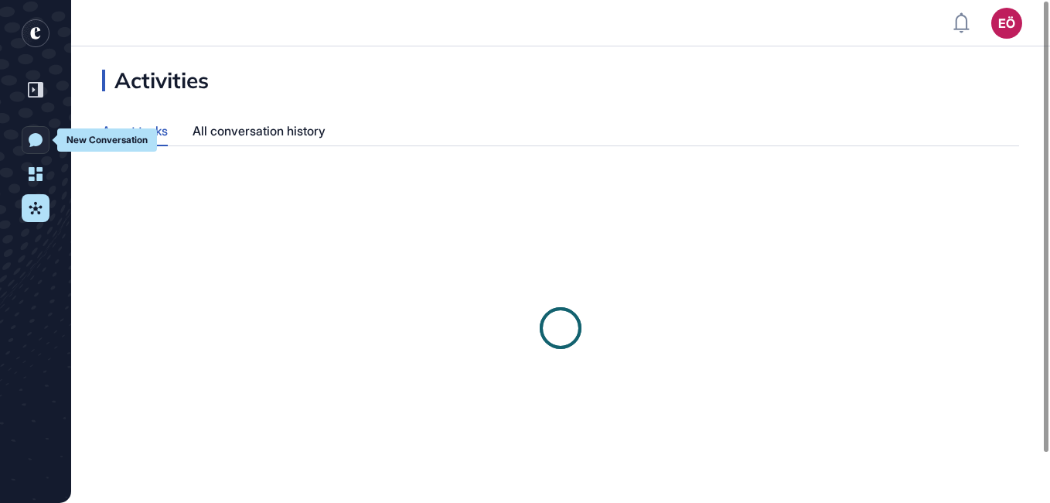
click at [36, 138] on icon at bounding box center [36, 140] width 14 height 14
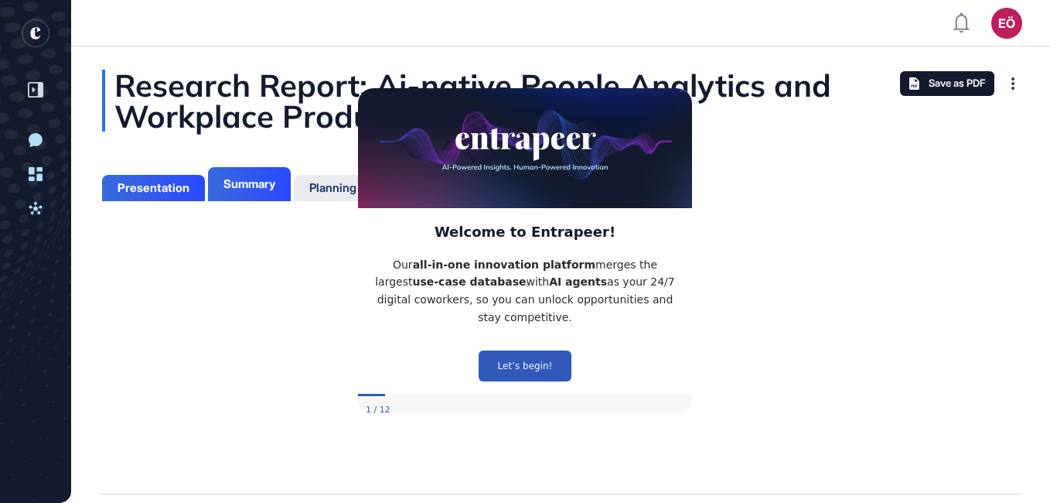
scroll to position [7, 1]
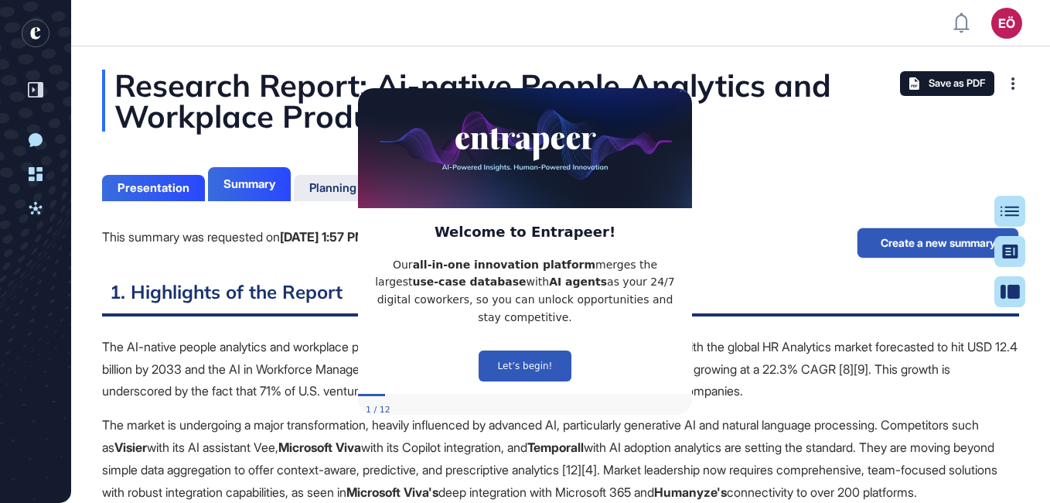
scroll to position [7, 1]
click at [683, 91] on icon "Close Preview" at bounding box center [683, 88] width 6 height 6
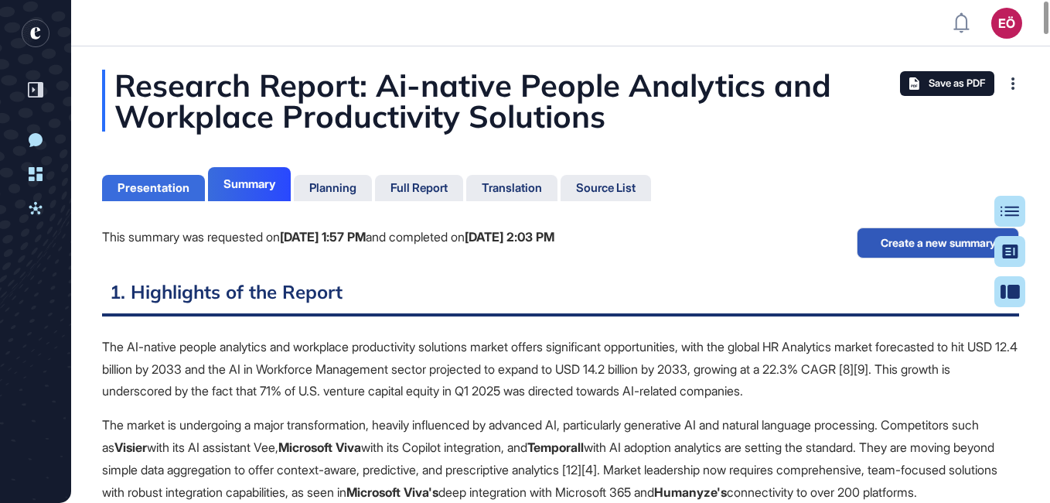
drag, startPoint x: 176, startPoint y: 207, endPoint x: 176, endPoint y: 181, distance: 26.3
click at [176, 181] on div "Presentation" at bounding box center [154, 188] width 72 height 14
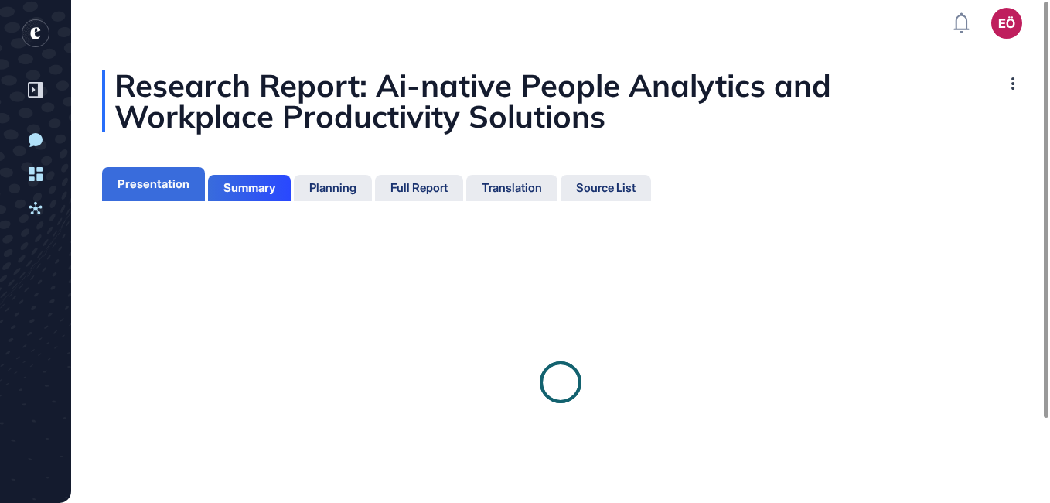
scroll to position [7, 1]
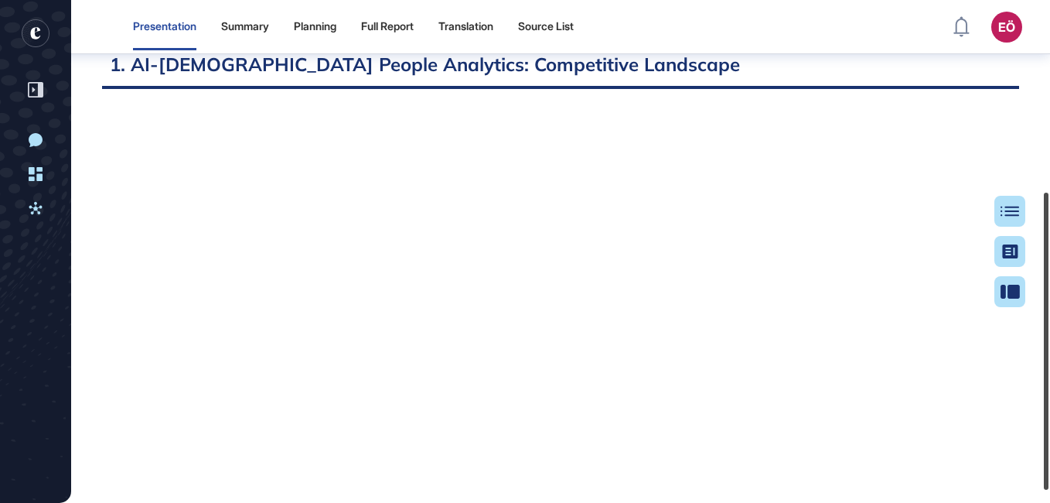
scroll to position [343, 0]
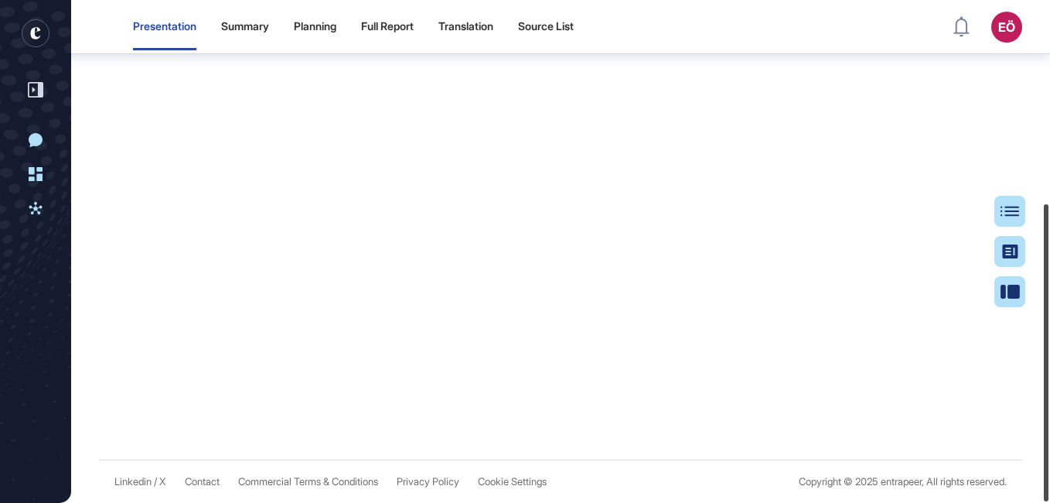
drag, startPoint x: 1044, startPoint y: 187, endPoint x: 1052, endPoint y: 500, distance: 313.3
click at [1049, 500] on html "Presentation Summary Planning Full Report Translation Source List EÖ Dashboard …" at bounding box center [525, 251] width 1050 height 503
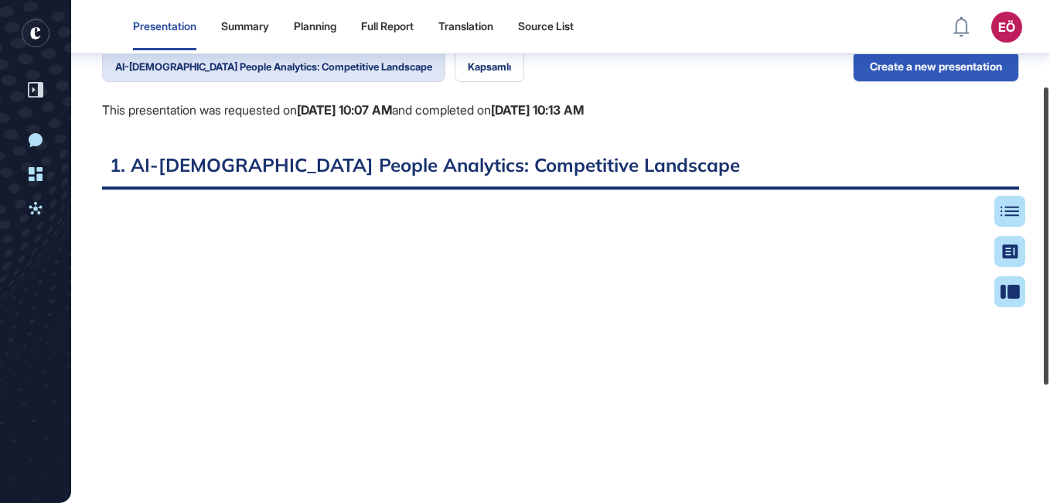
scroll to position [0, 0]
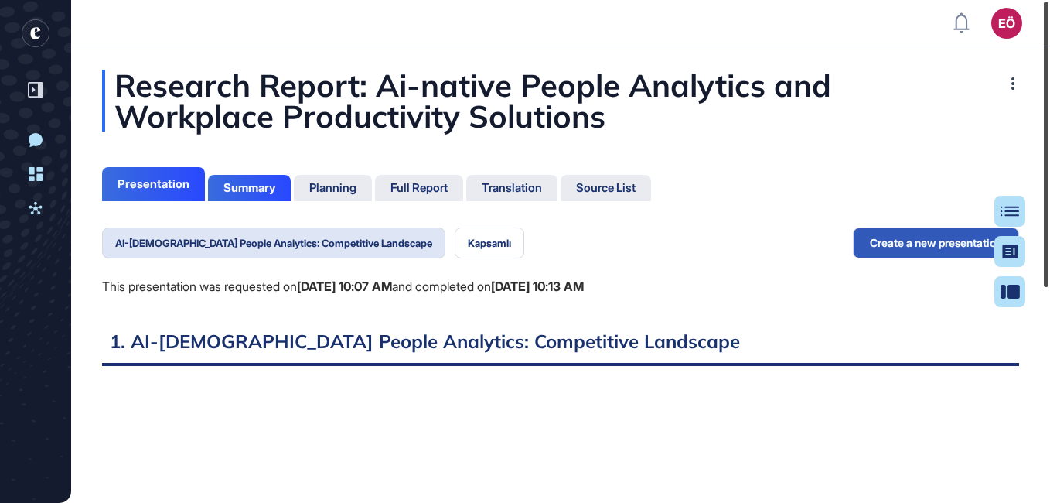
drag, startPoint x: 1045, startPoint y: 221, endPoint x: 1016, endPoint y: -7, distance: 230.0
click at [1016, 0] on html "EÖ Dashboard Profile My Content Request More Data New Conversation Dashboard Ac…" at bounding box center [525, 251] width 1050 height 503
click at [258, 189] on div "Summary" at bounding box center [249, 188] width 52 height 14
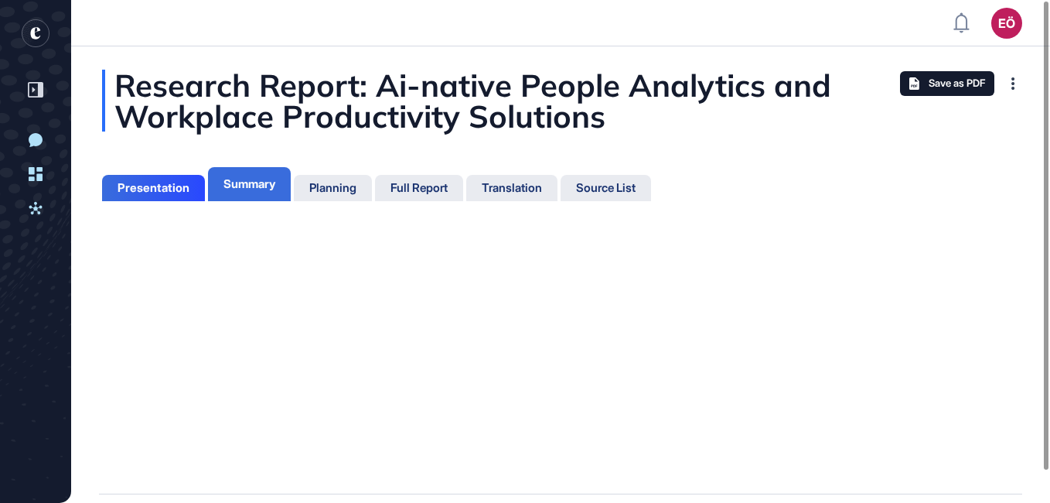
scroll to position [7, 1]
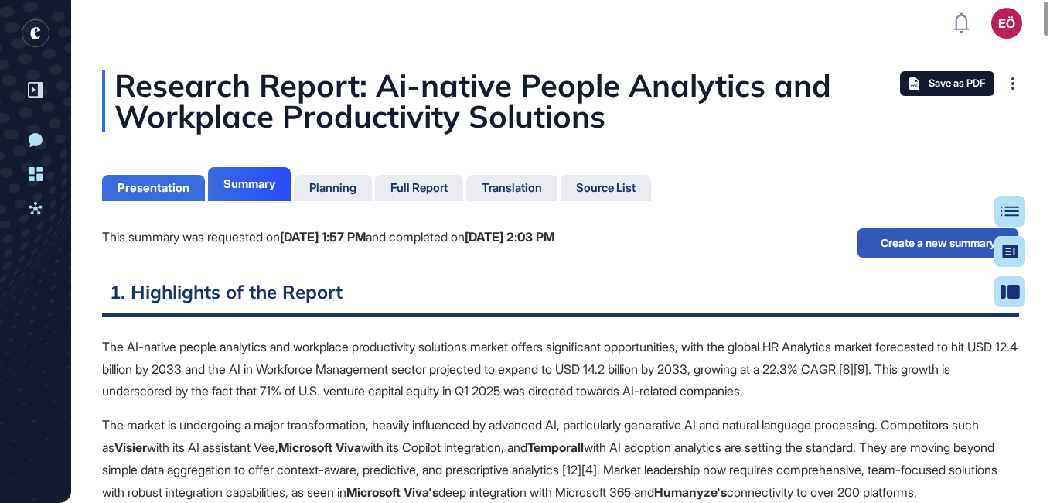
scroll to position [425, 4]
click at [165, 185] on div "Presentation" at bounding box center [154, 188] width 72 height 14
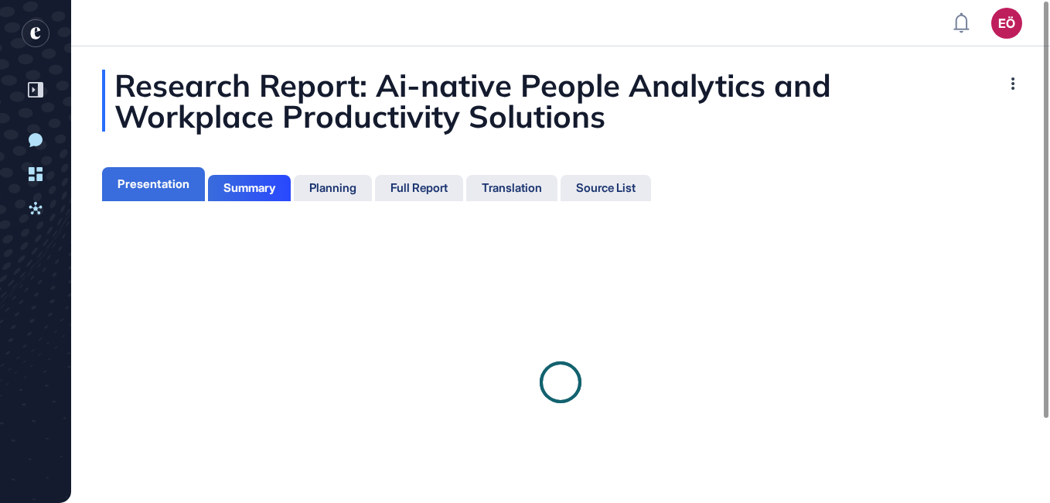
scroll to position [7, 1]
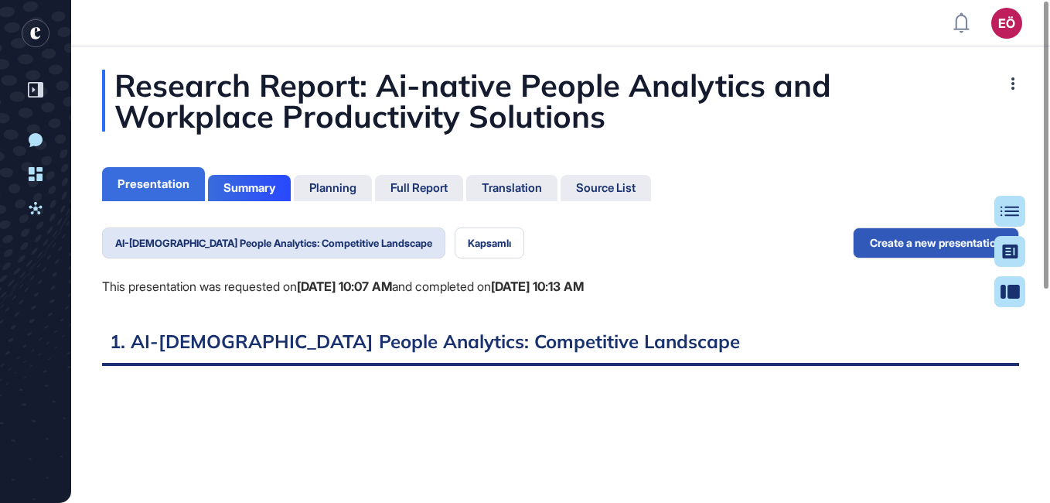
scroll to position [7, 1]
click at [280, 238] on button "AI-[DEMOGRAPHIC_DATA] People Analytics: Competitive Landscape" at bounding box center [273, 242] width 343 height 31
click at [455, 240] on button "Kapsamlı" at bounding box center [490, 242] width 70 height 31
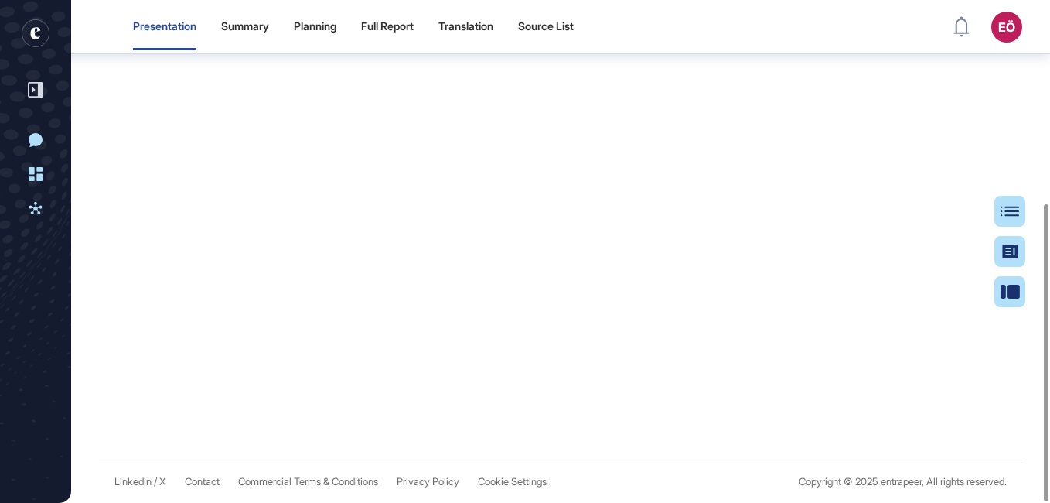
drag, startPoint x: 1004, startPoint y: 157, endPoint x: 1011, endPoint y: 178, distance: 22.0
click at [1011, 178] on iframe at bounding box center [560, 205] width 917 height 387
click at [261, 24] on div "Summary" at bounding box center [245, 26] width 48 height 13
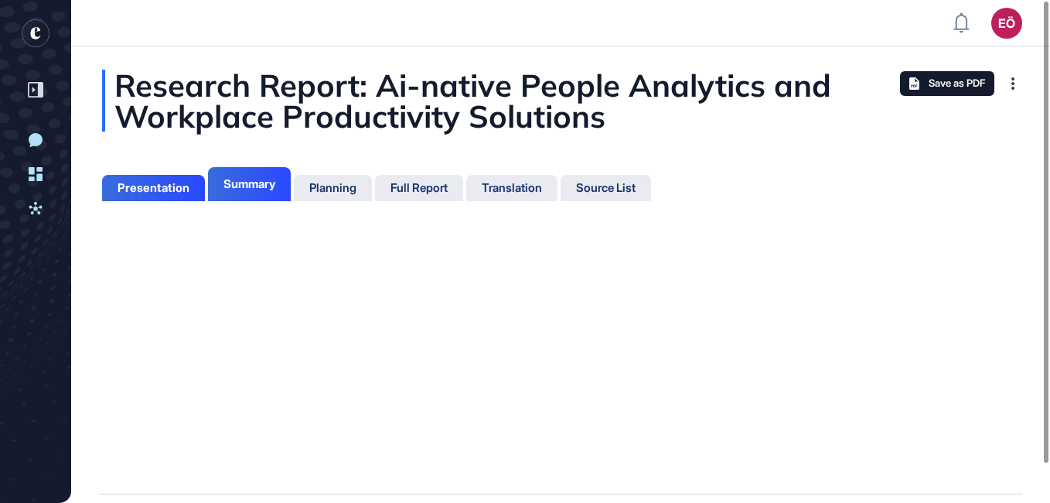
scroll to position [7, 1]
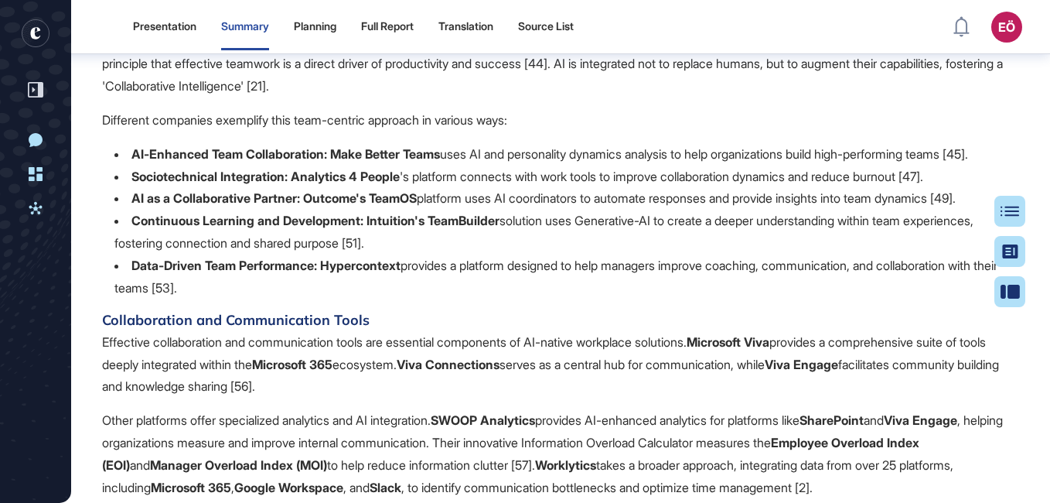
scroll to position [1802, 0]
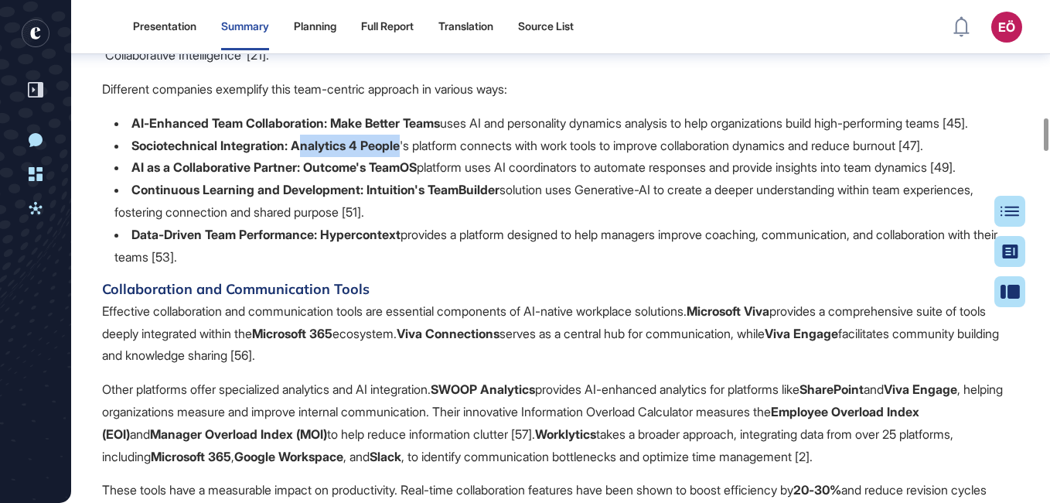
drag, startPoint x: 303, startPoint y: 257, endPoint x: 407, endPoint y: 264, distance: 103.9
click at [400, 153] on strong "Analytics 4 People" at bounding box center [345, 145] width 109 height 15
click at [299, 153] on strong "Analytics 4 People" at bounding box center [345, 145] width 109 height 15
click at [957, 157] on li "Sociotechnical Integration: Analytics 4 People 's platform connects with work t…" at bounding box center [566, 146] width 905 height 22
click at [953, 157] on li "Sociotechnical Integration: Analytics 4 People 's platform connects with work t…" at bounding box center [566, 146] width 905 height 22
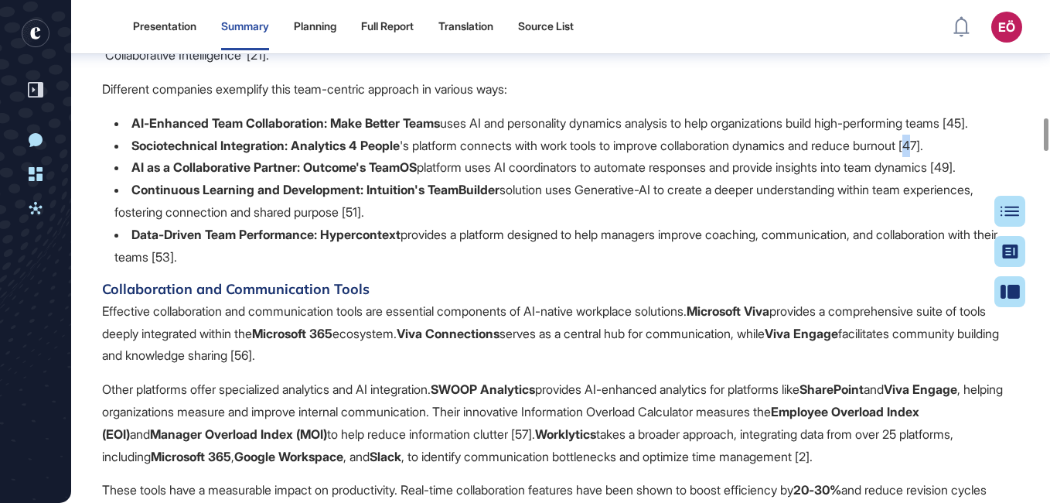
click at [953, 157] on li "Sociotechnical Integration: Analytics 4 People 's platform connects with work t…" at bounding box center [566, 146] width 905 height 22
click at [299, 153] on strong "Analytics 4 People" at bounding box center [345, 145] width 109 height 15
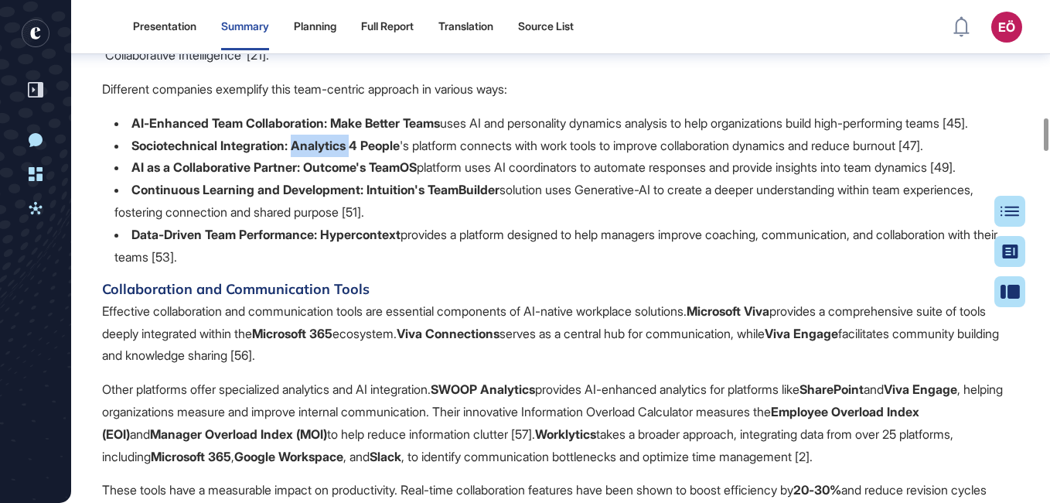
click at [299, 153] on strong "Analytics 4 People" at bounding box center [345, 145] width 109 height 15
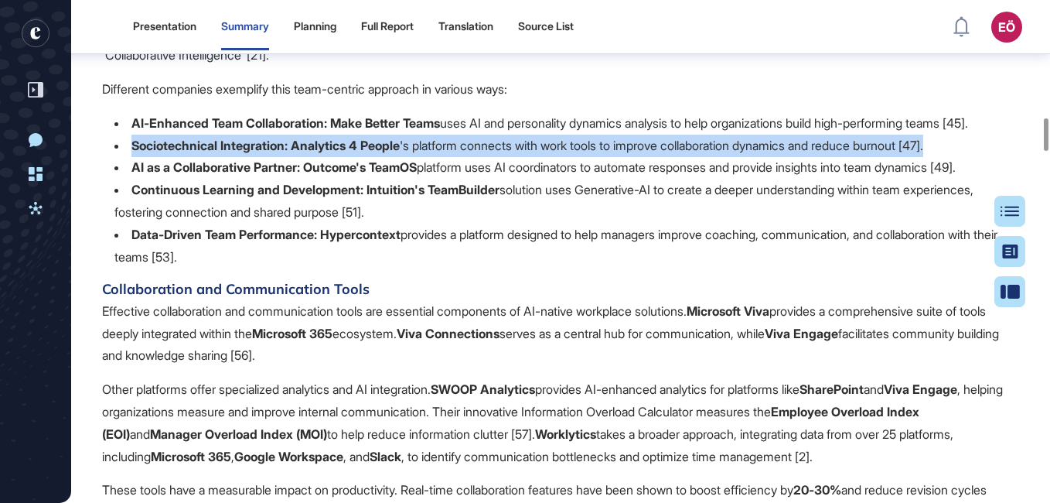
click at [299, 153] on strong "Analytics 4 People" at bounding box center [345, 145] width 109 height 15
drag, startPoint x: 299, startPoint y: 256, endPoint x: 308, endPoint y: 259, distance: 9.1
click at [308, 153] on strong "Analytics 4 People" at bounding box center [345, 145] width 109 height 15
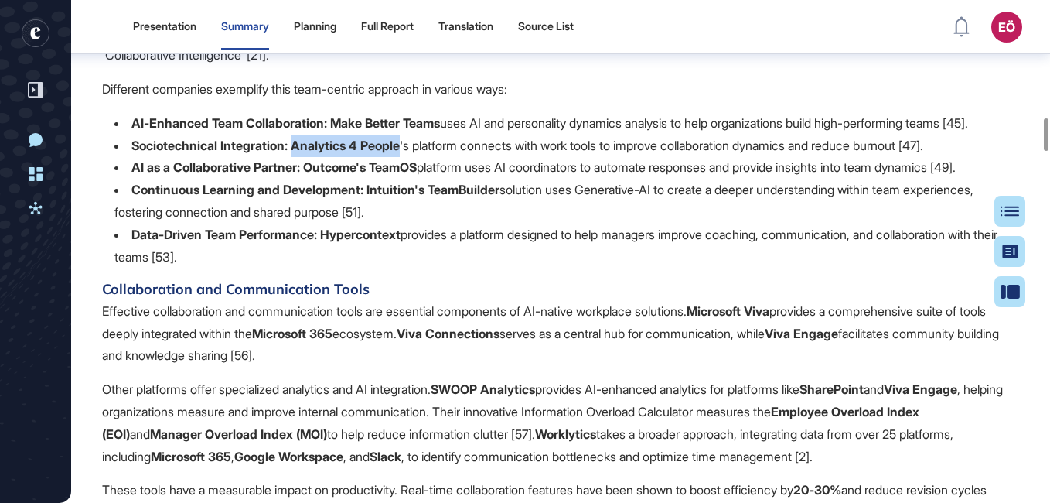
drag, startPoint x: 299, startPoint y: 254, endPoint x: 411, endPoint y: 256, distance: 111.4
click at [411, 157] on li "Sociotechnical Integration: Analytics 4 People 's platform connects with work t…" at bounding box center [566, 146] width 905 height 22
copy strong "Analytics 4 People"
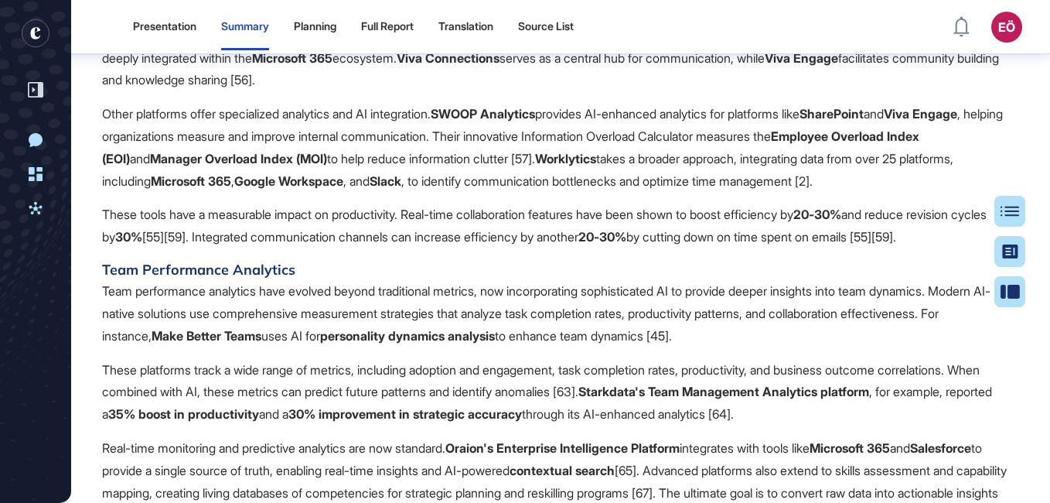
scroll to position [2080, 0]
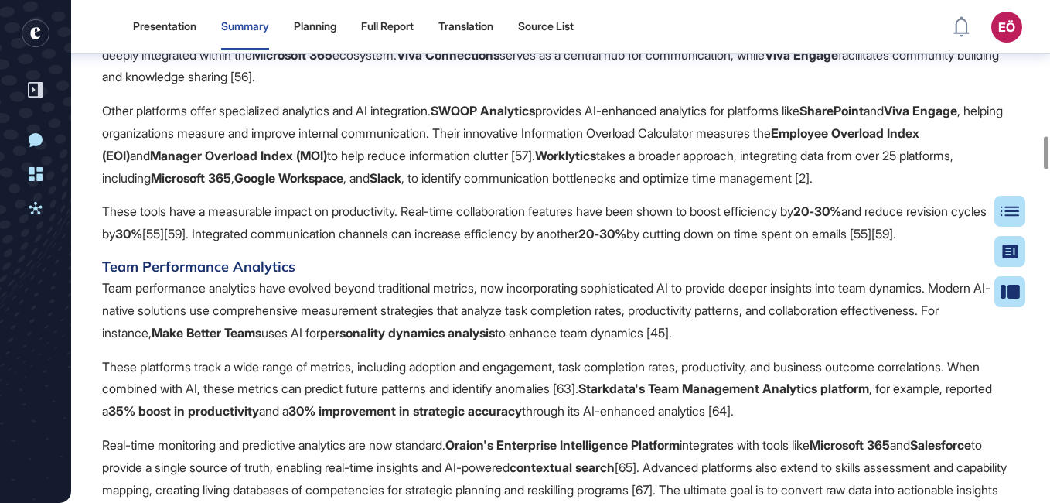
copy li "Hypercontext"
click at [459, 21] on h4 "Collaboration and Communication Tools" at bounding box center [560, 11] width 917 height 20
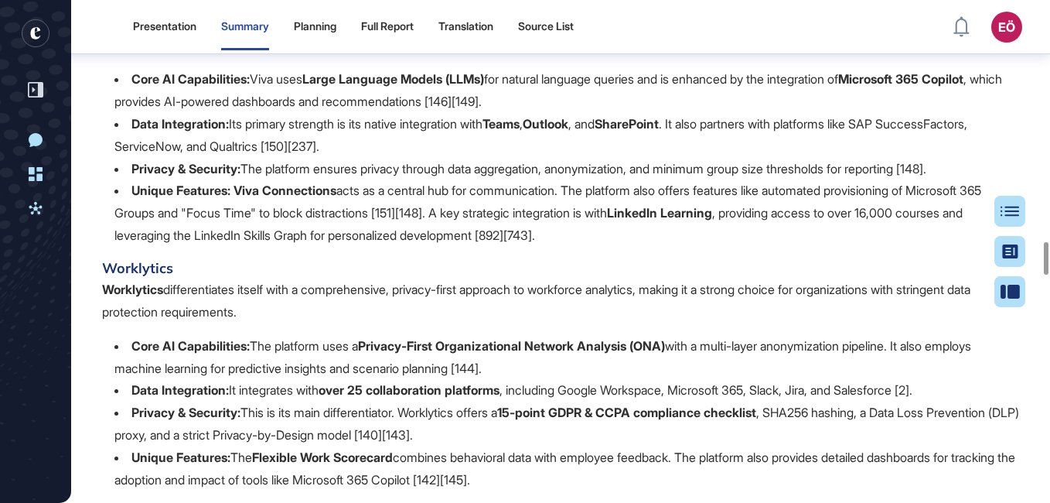
scroll to position [3719, 0]
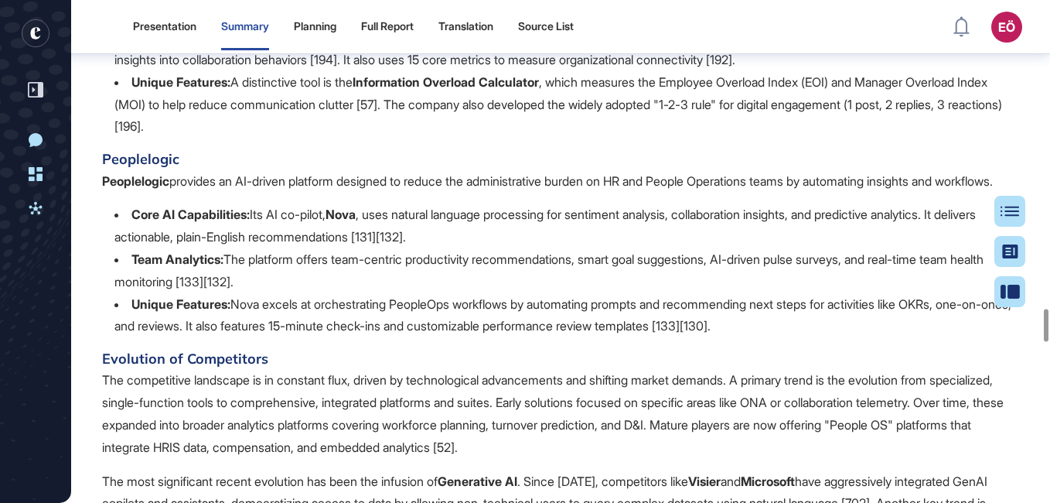
scroll to position [4771, 0]
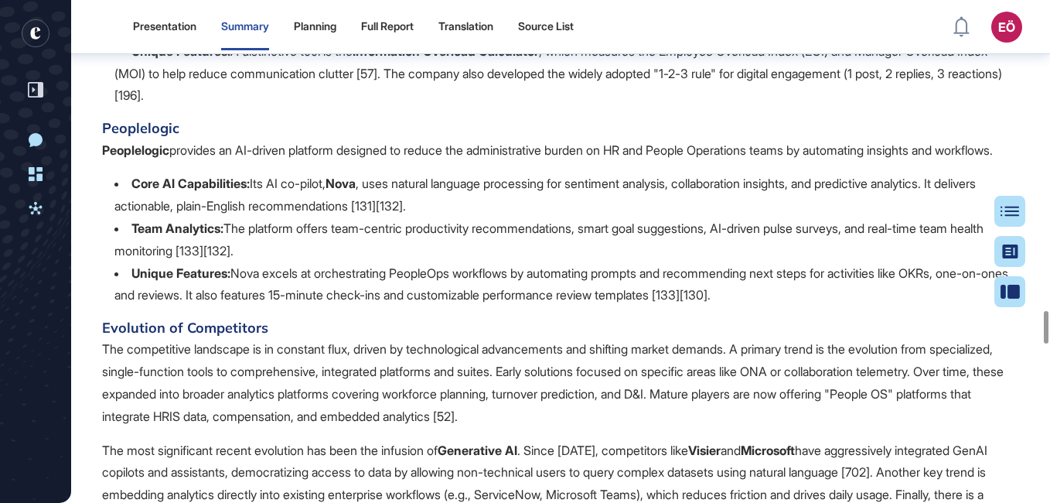
drag, startPoint x: 312, startPoint y: 202, endPoint x: 260, endPoint y: 202, distance: 51.8
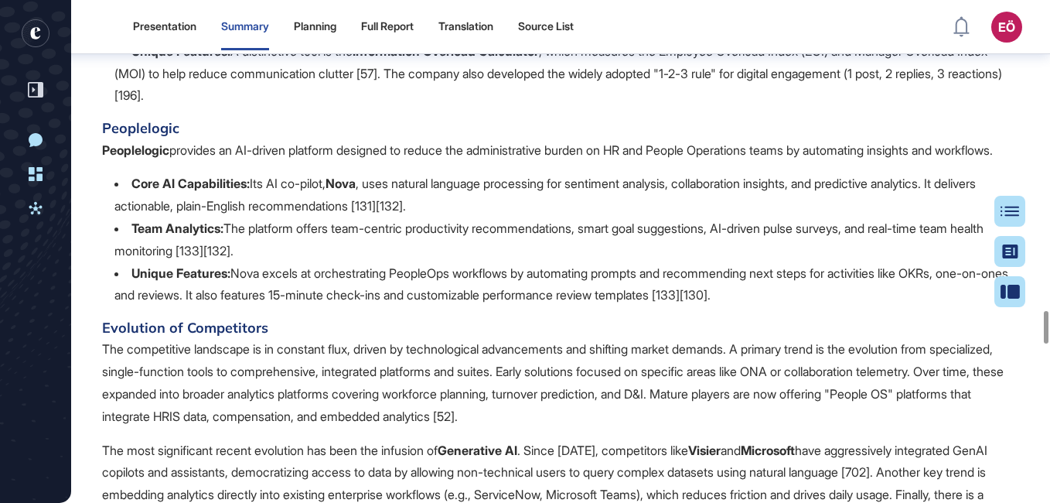
drag, startPoint x: 516, startPoint y: 209, endPoint x: 275, endPoint y: 230, distance: 242.2
copy li "Dr [PERSON_NAME] , which is a generative AI bot that provides coaching and reco…"
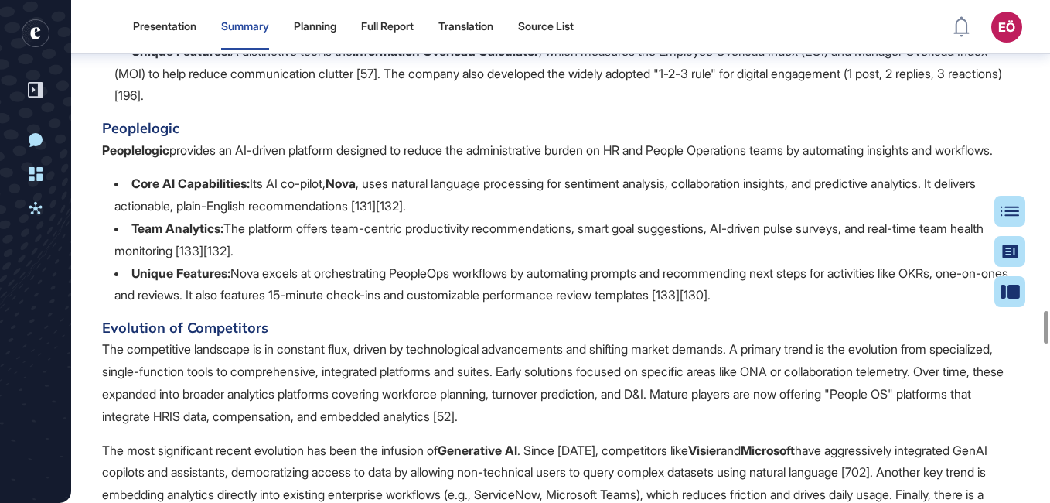
drag, startPoint x: 104, startPoint y: 127, endPoint x: 216, endPoint y: 128, distance: 111.4
copy h4 "Swoop Analytics"
click at [571, 107] on li "Unique Features: A distinctive tool is the Information Overload Calculator , wh…" at bounding box center [566, 73] width 905 height 67
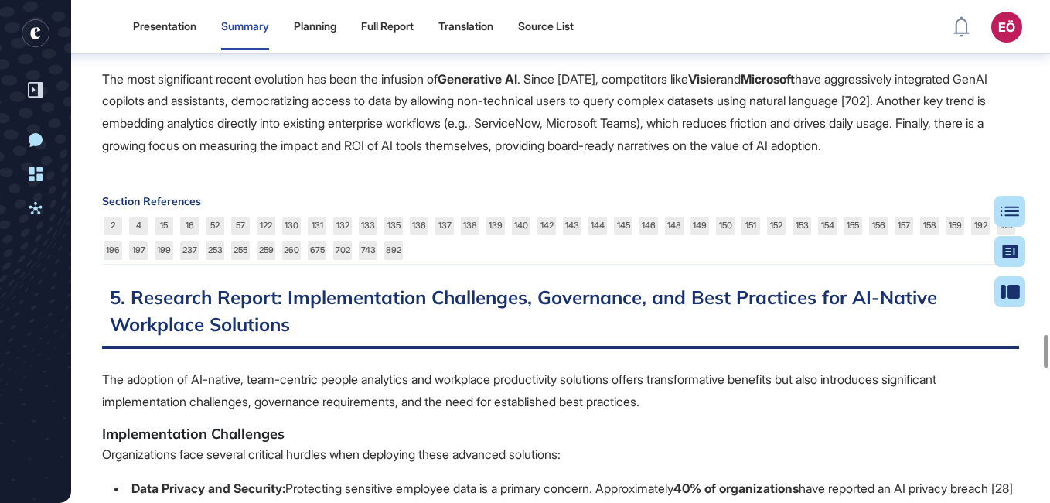
scroll to position [5173, 0]
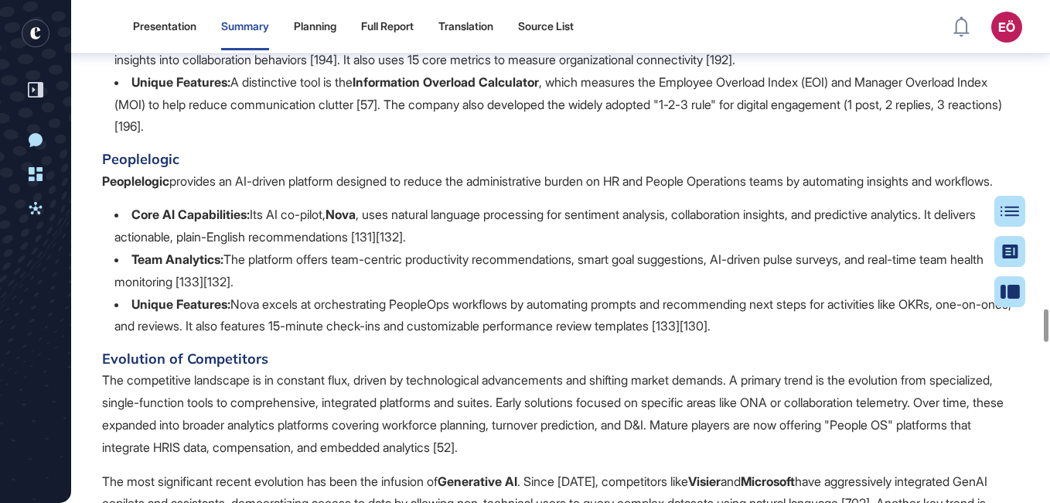
scroll to position [4771, 0]
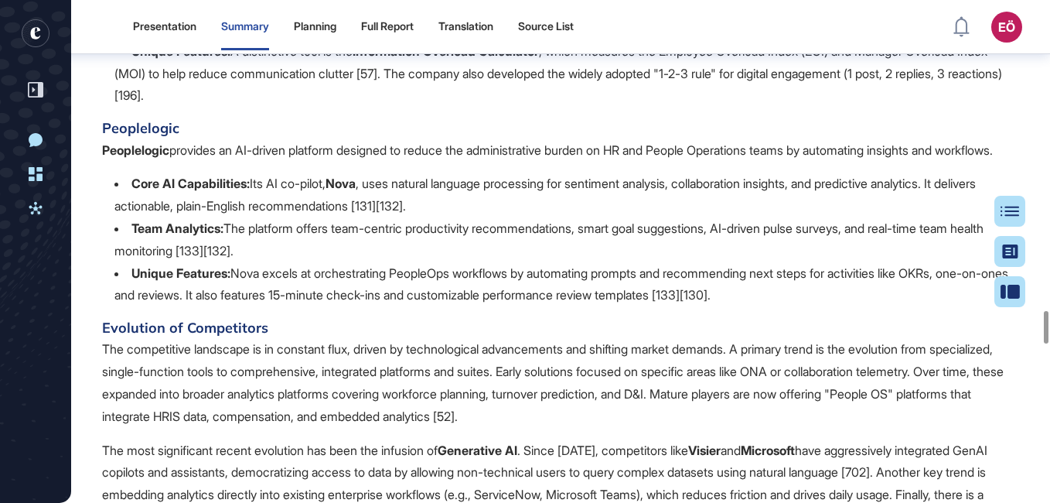
drag, startPoint x: 213, startPoint y: 131, endPoint x: 93, endPoint y: 132, distance: 120.6
copy h4 "Swoop Analytics"
click at [348, 107] on li "Unique Features: A distinctive tool is the Information Overload Calculator , wh…" at bounding box center [566, 73] width 905 height 67
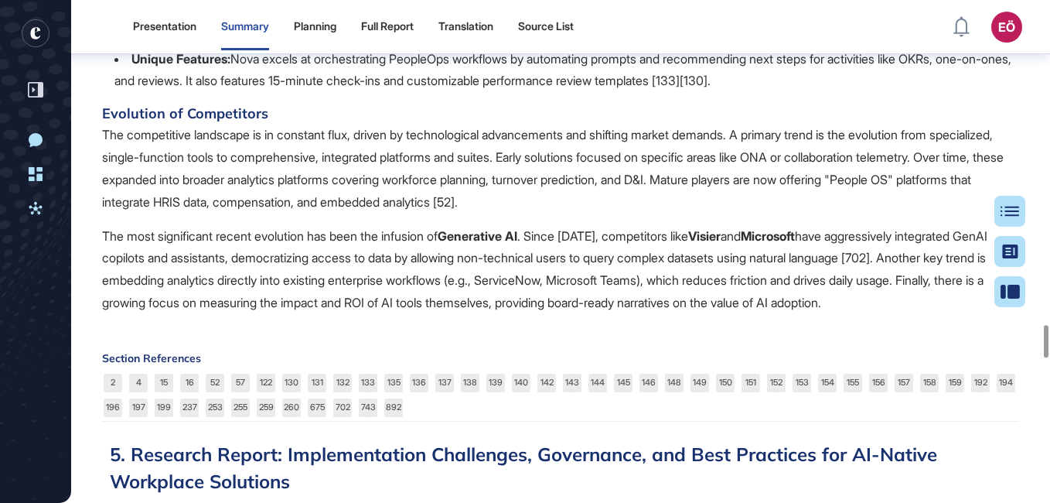
scroll to position [4988, 0]
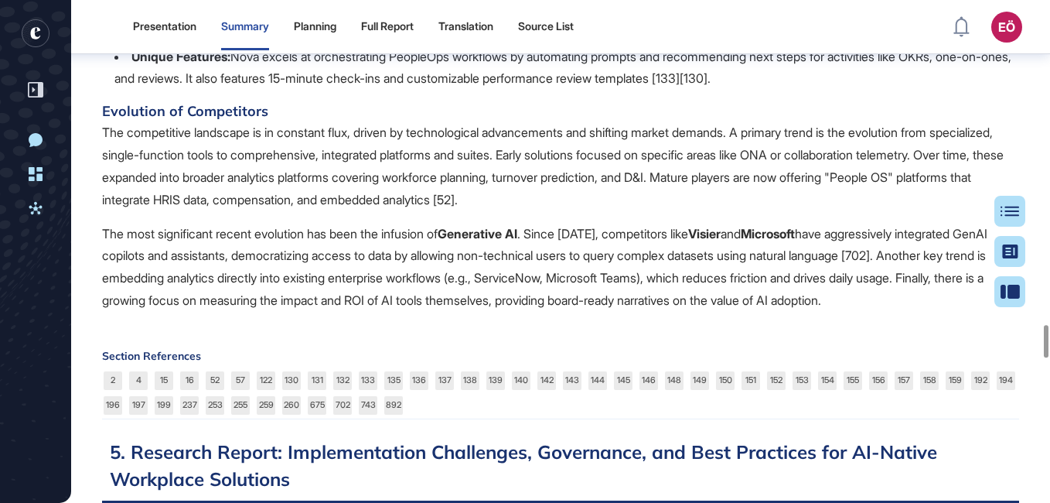
drag, startPoint x: 271, startPoint y: 232, endPoint x: 412, endPoint y: 261, distance: 143.8
copy li "AI co-pilot, [PERSON_NAME] , uses natural language processing for sentiment ana…"
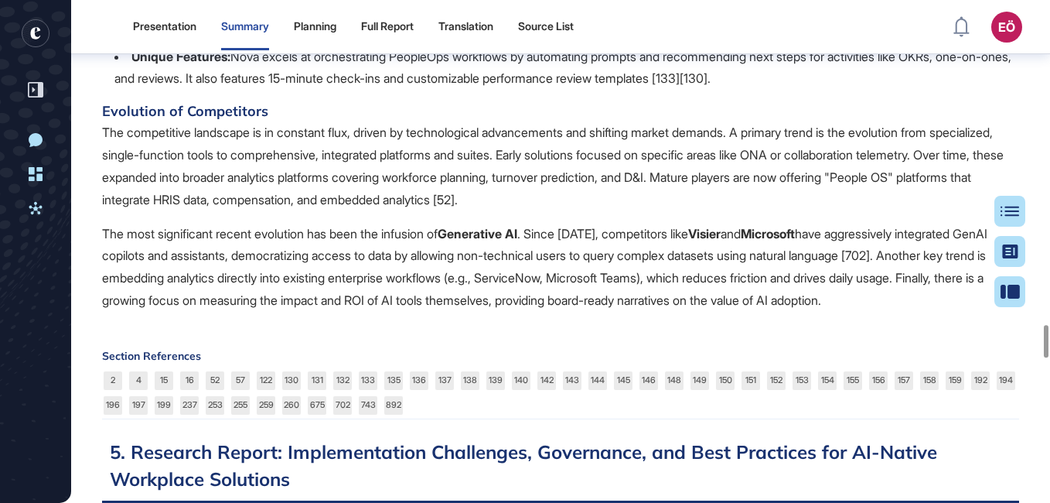
drag, startPoint x: 489, startPoint y: 182, endPoint x: 681, endPoint y: 196, distance: 193.0
click at [318, 121] on h4 "Evolution of Competitors" at bounding box center [560, 111] width 917 height 20
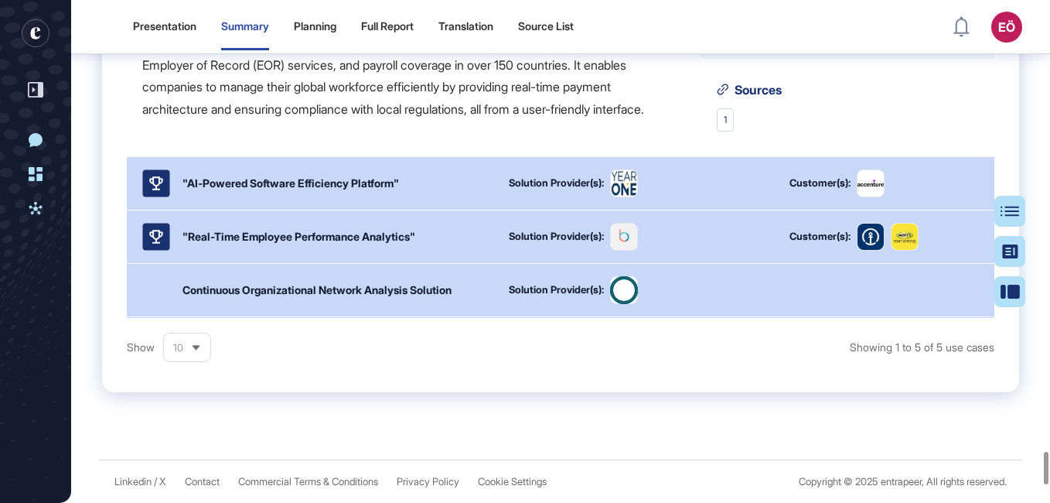
scroll to position [6967, 0]
click at [781, 96] on span "Sources" at bounding box center [758, 90] width 47 height 12
click at [290, 244] on div ""Real-Time Employee Performance Analytics"" at bounding box center [298, 236] width 233 height 16
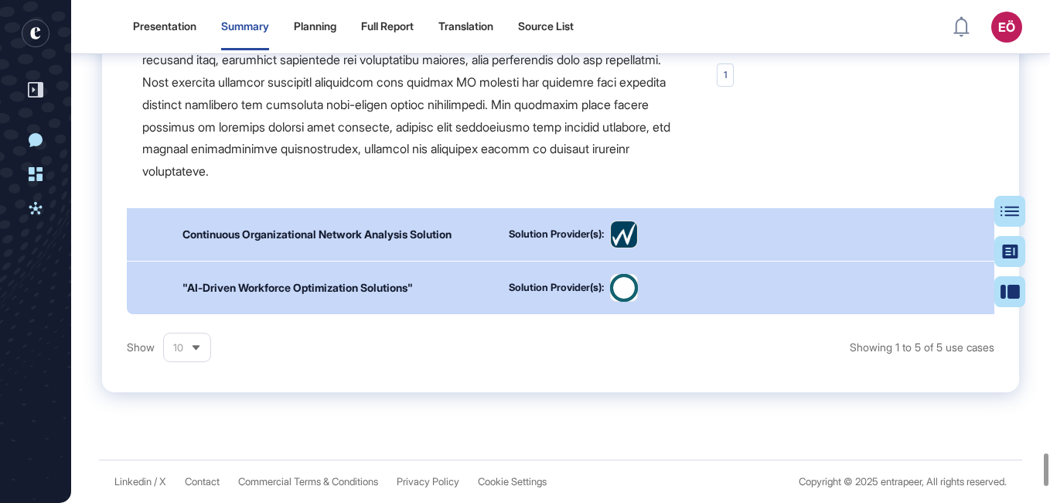
scroll to position [488, 0]
click at [401, 242] on div "Continuous Organizational Network Analysis Solution" at bounding box center [316, 234] width 269 height 16
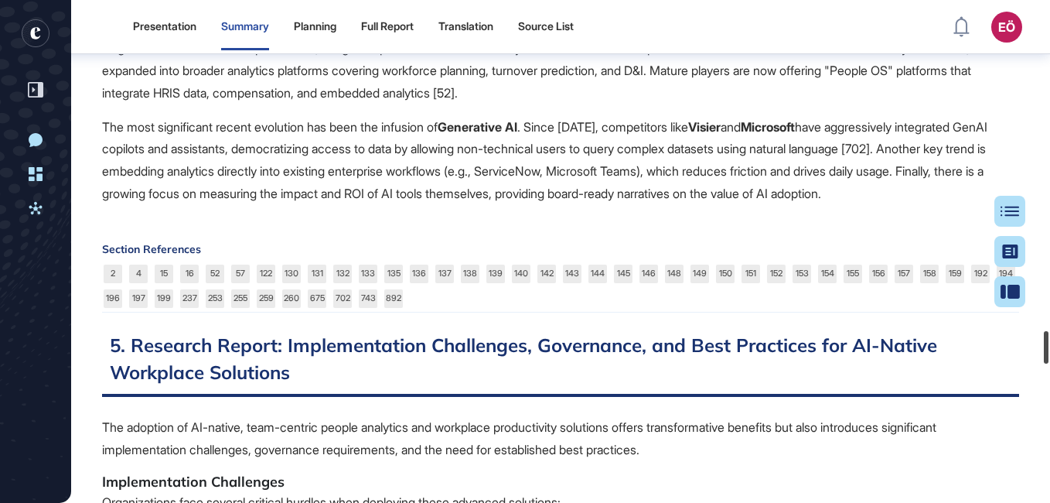
scroll to position [5083, 0]
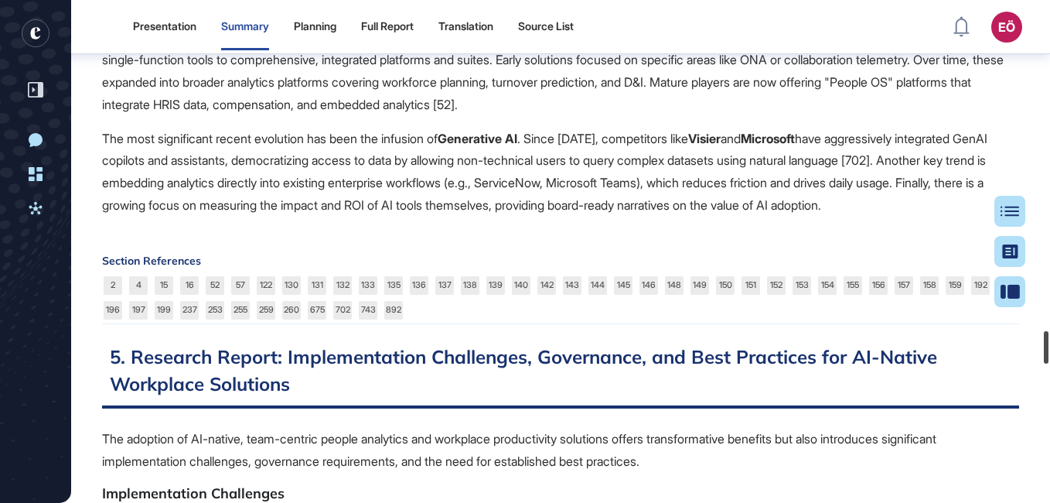
drag, startPoint x: 1049, startPoint y: 472, endPoint x: 1052, endPoint y: 350, distance: 122.2
click at [1049, 350] on html "Presentation Summary Planning Full Report Translation Source List EÖ Dashboard …" at bounding box center [525, 251] width 1050 height 503
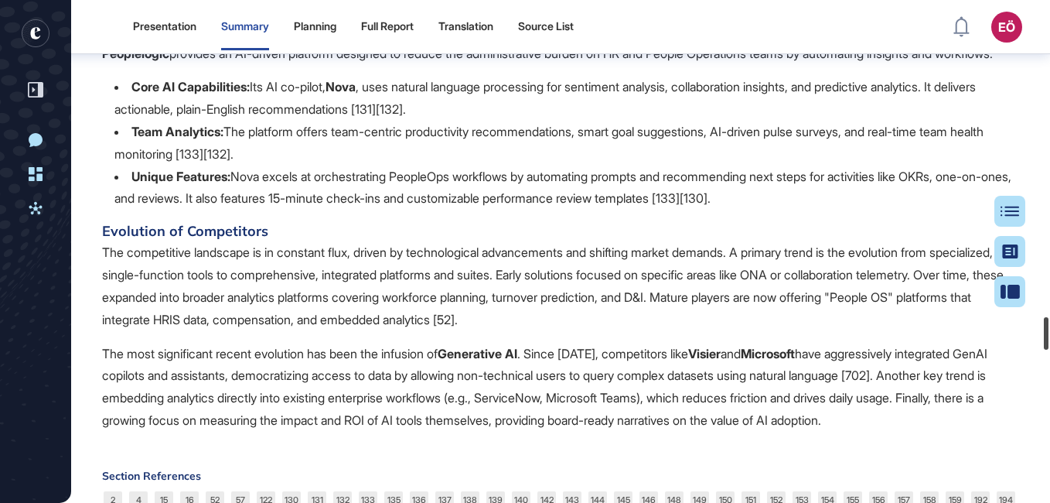
scroll to position [4844, 0]
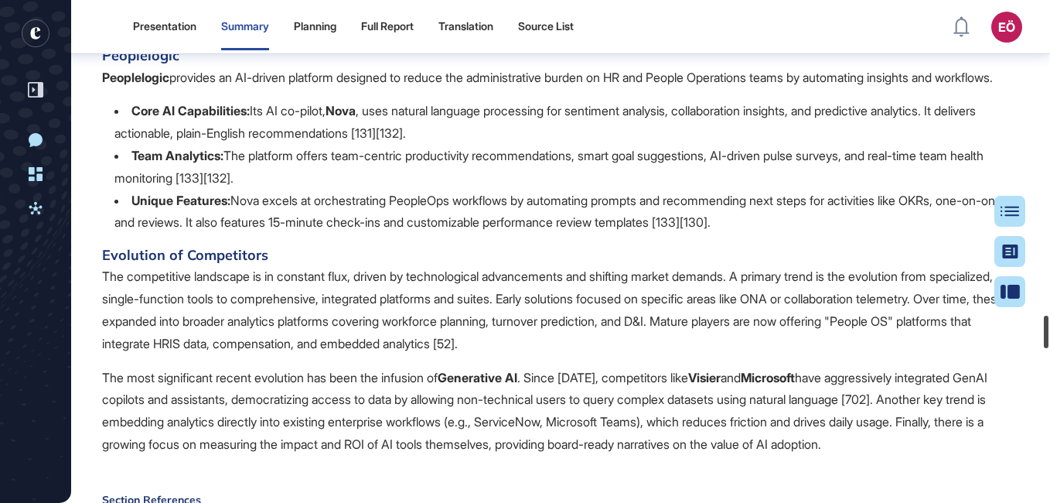
drag, startPoint x: 1045, startPoint y: 350, endPoint x: 1047, endPoint y: 335, distance: 14.8
click at [1047, 335] on div at bounding box center [1046, 331] width 5 height 32
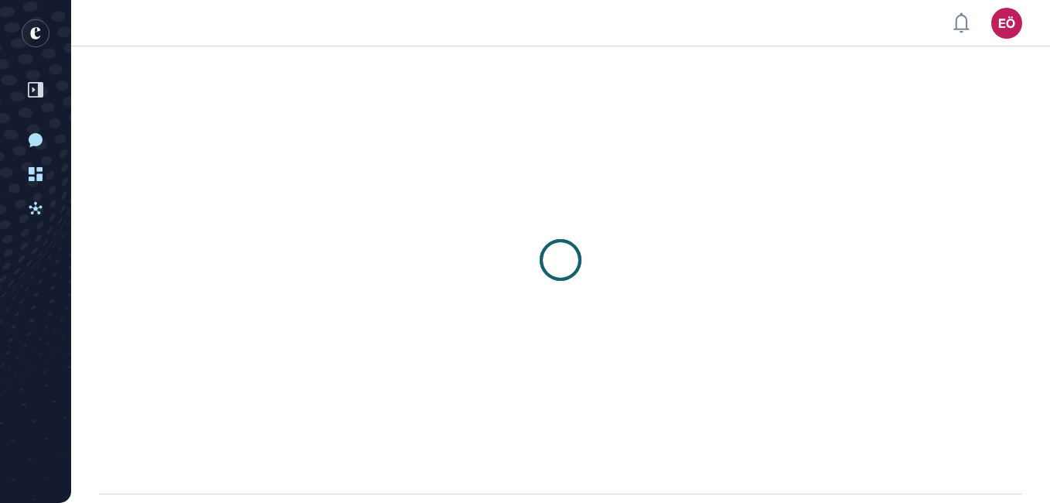
scroll to position [1, 1]
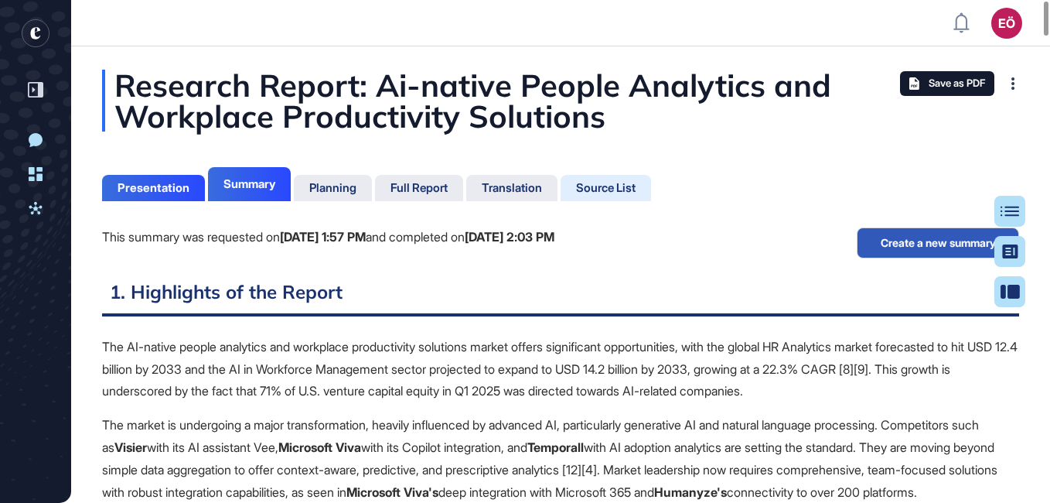
click at [626, 181] on div "Source List" at bounding box center [606, 188] width 60 height 14
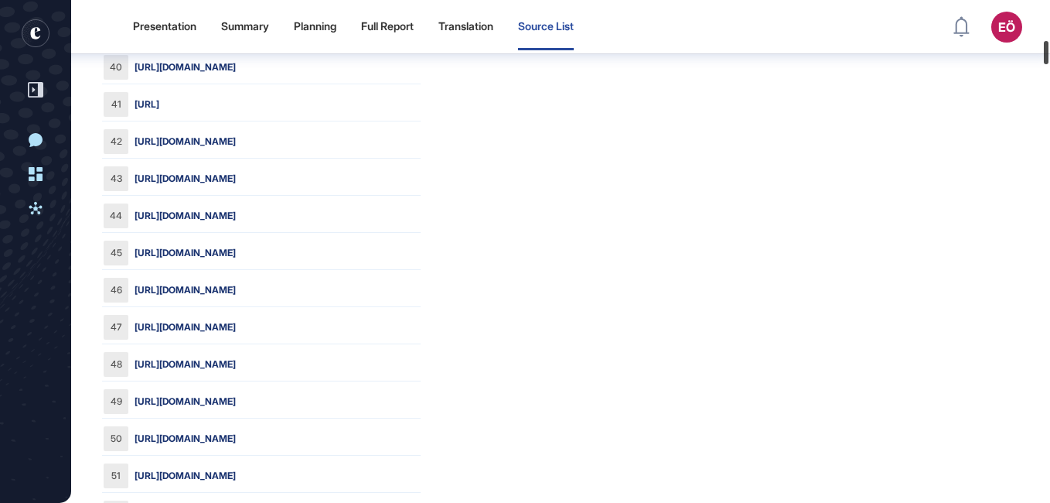
scroll to position [1707, 0]
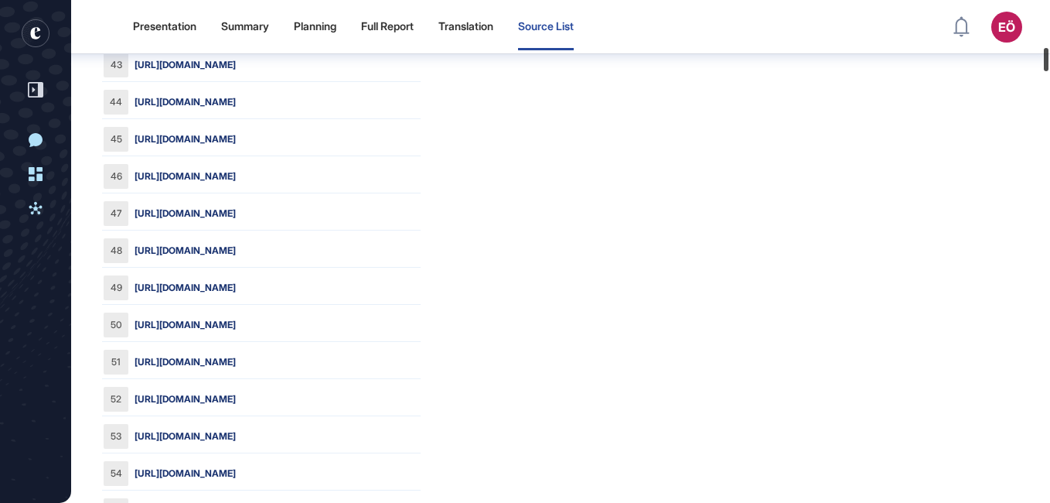
drag, startPoint x: 1045, startPoint y: 28, endPoint x: 1049, endPoint y: 59, distance: 31.3
click at [1049, 59] on div at bounding box center [1046, 59] width 5 height 23
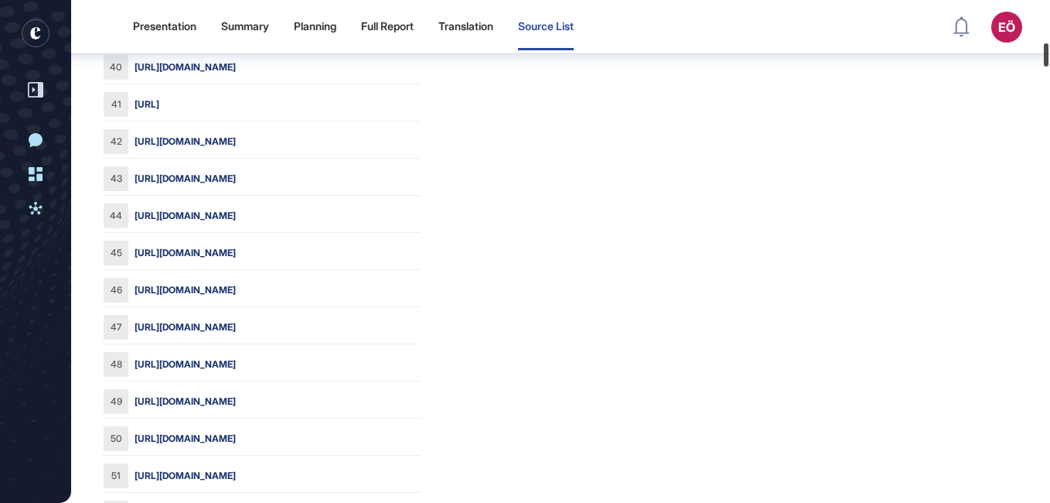
scroll to position [1536, 0]
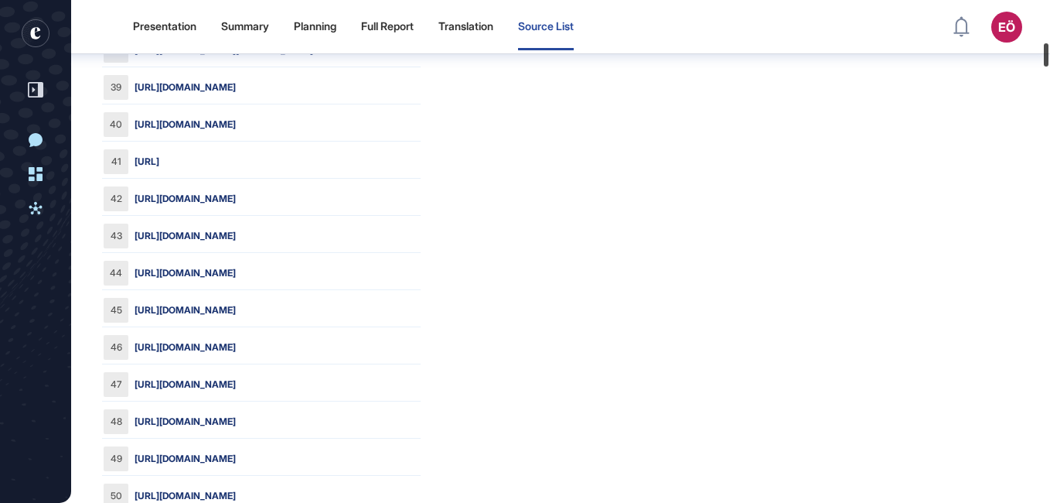
click at [1048, 54] on div at bounding box center [1046, 54] width 5 height 23
